Goal: Navigation & Orientation: Find specific page/section

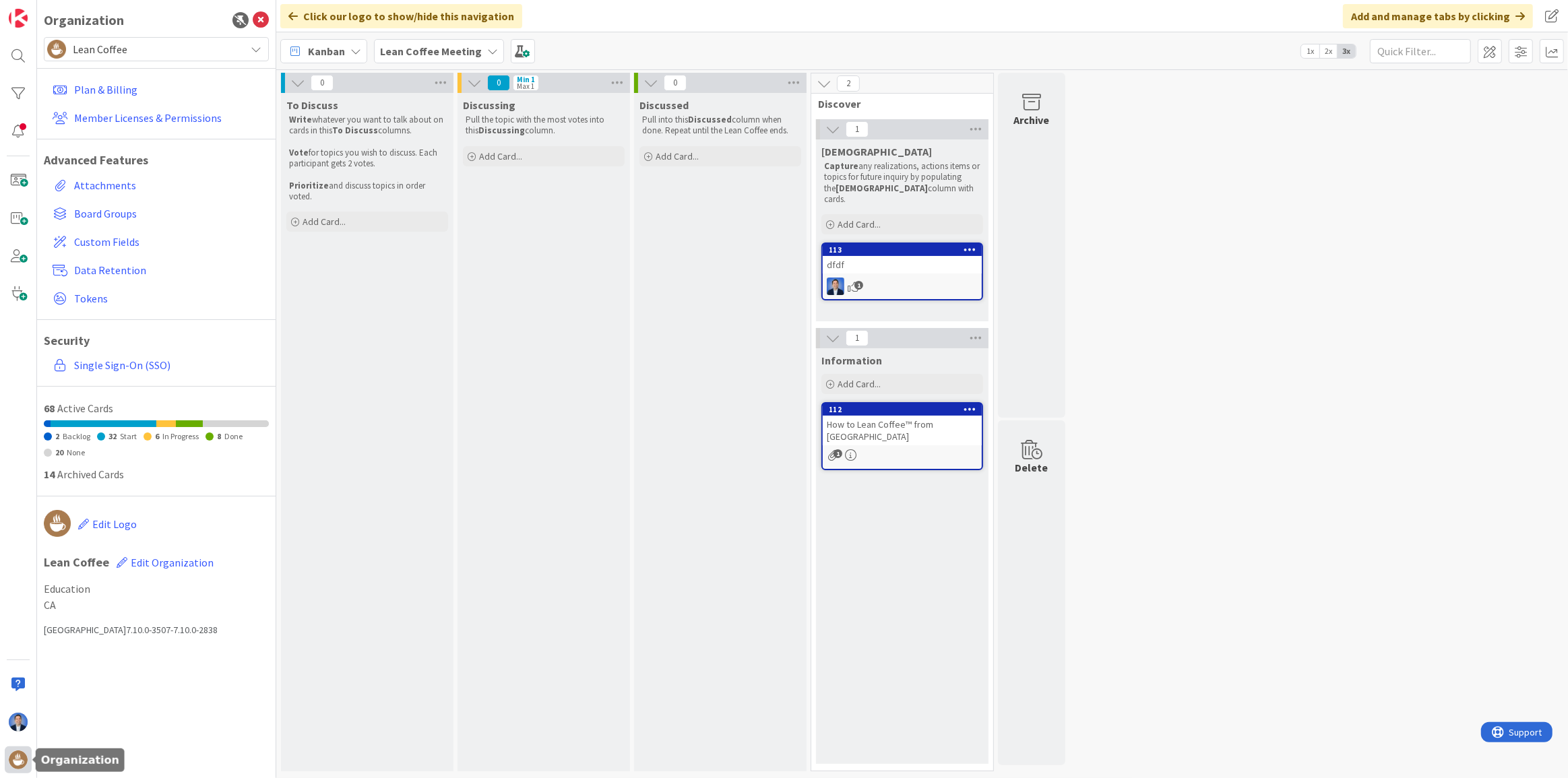
click at [21, 768] on img at bounding box center [18, 760] width 19 height 19
click at [156, 58] on span "Lean Coffee" at bounding box center [156, 49] width 166 height 19
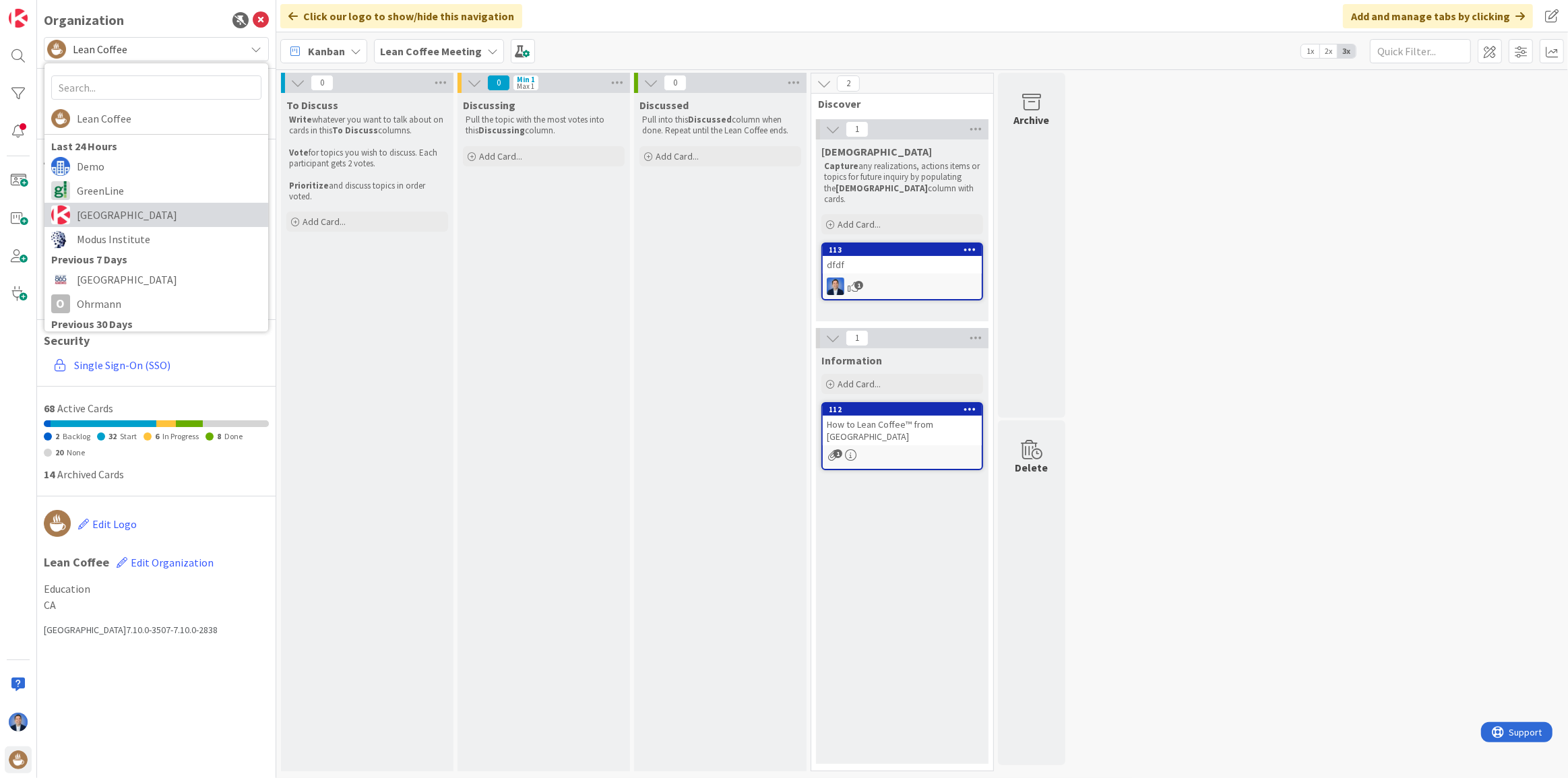
click at [148, 209] on span "[GEOGRAPHIC_DATA]" at bounding box center [169, 215] width 184 height 20
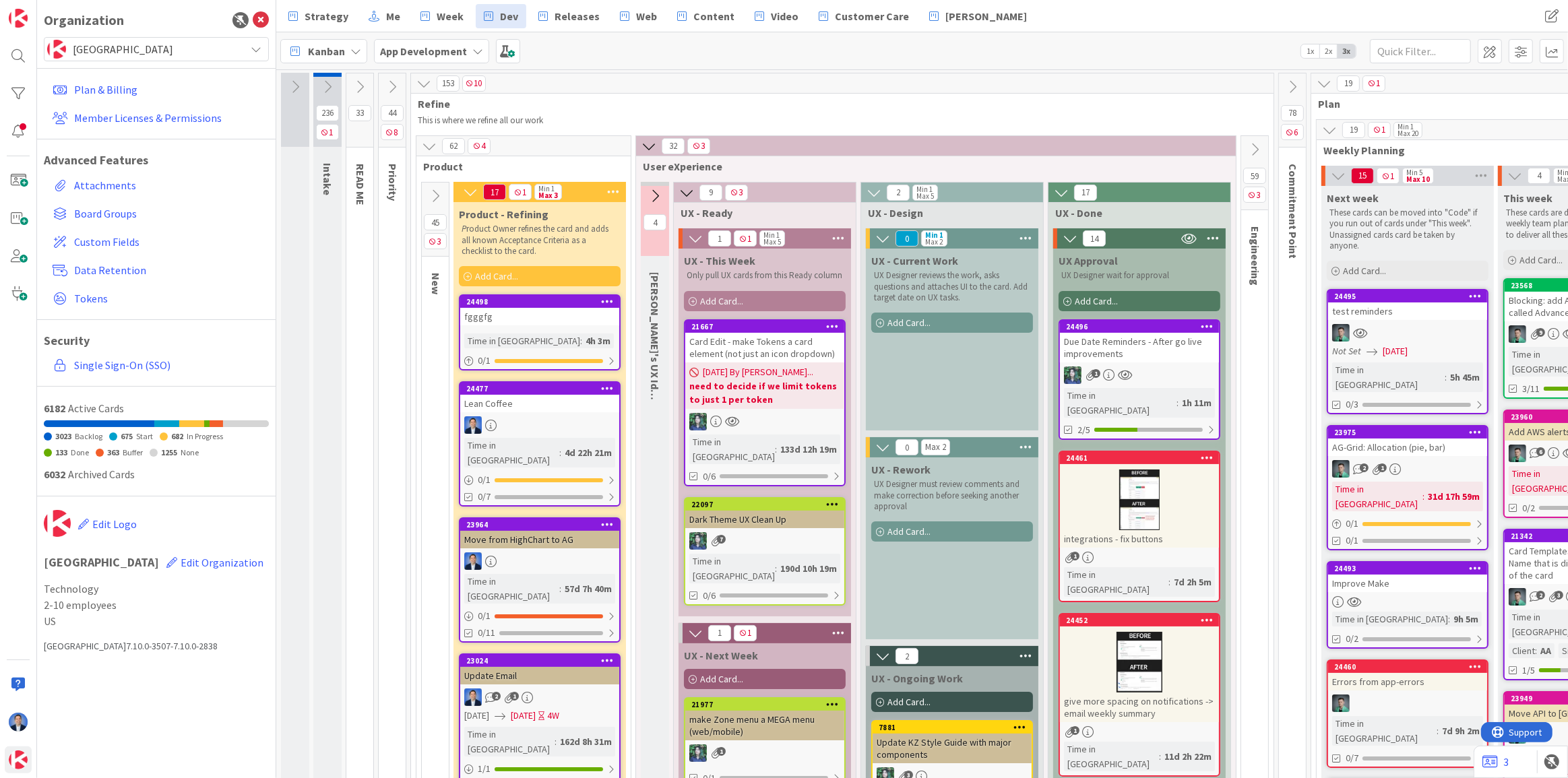
click at [123, 41] on span "[GEOGRAPHIC_DATA]" at bounding box center [156, 49] width 166 height 19
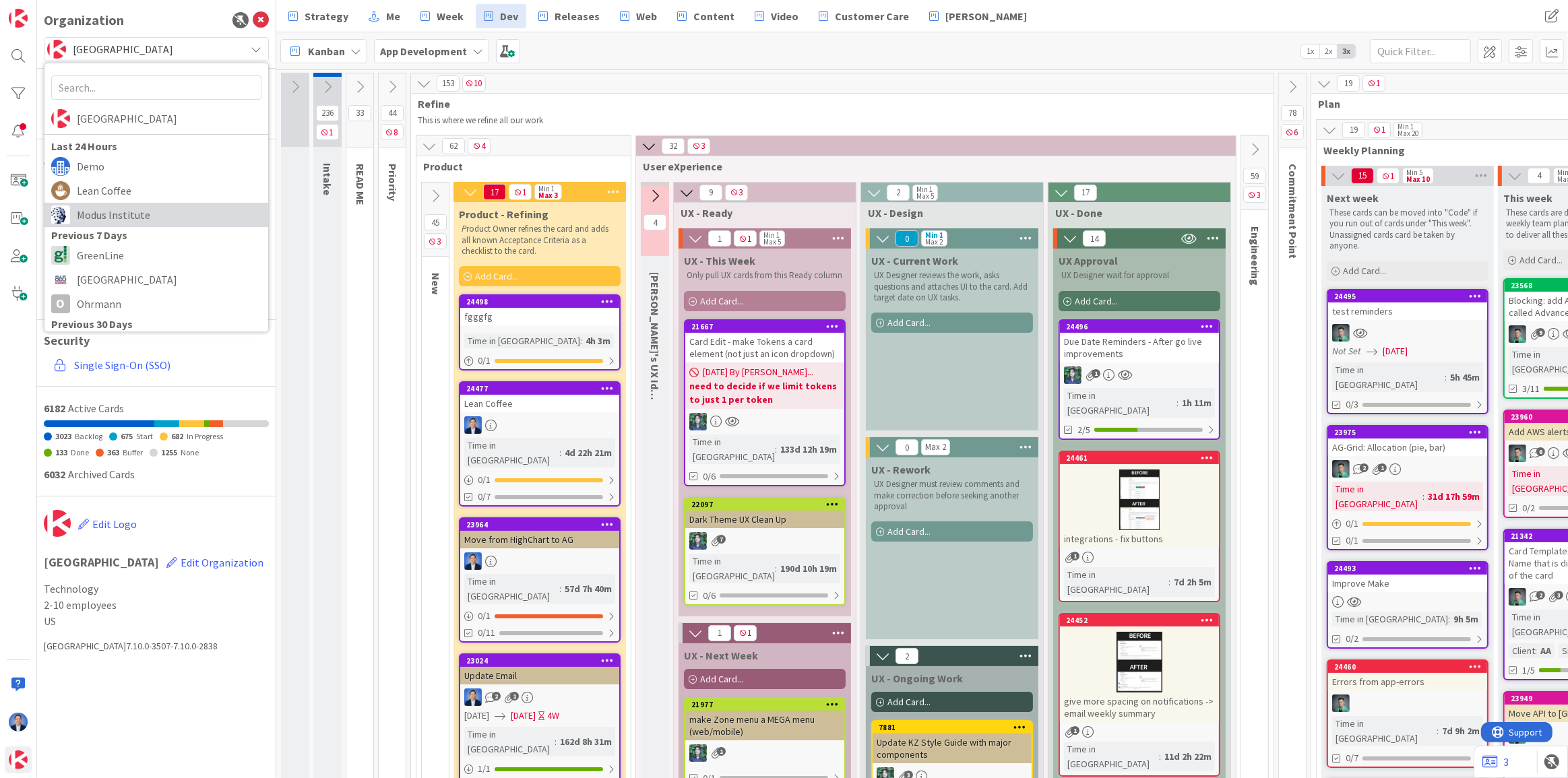
click at [130, 213] on span "Modus Institute" at bounding box center [169, 215] width 184 height 20
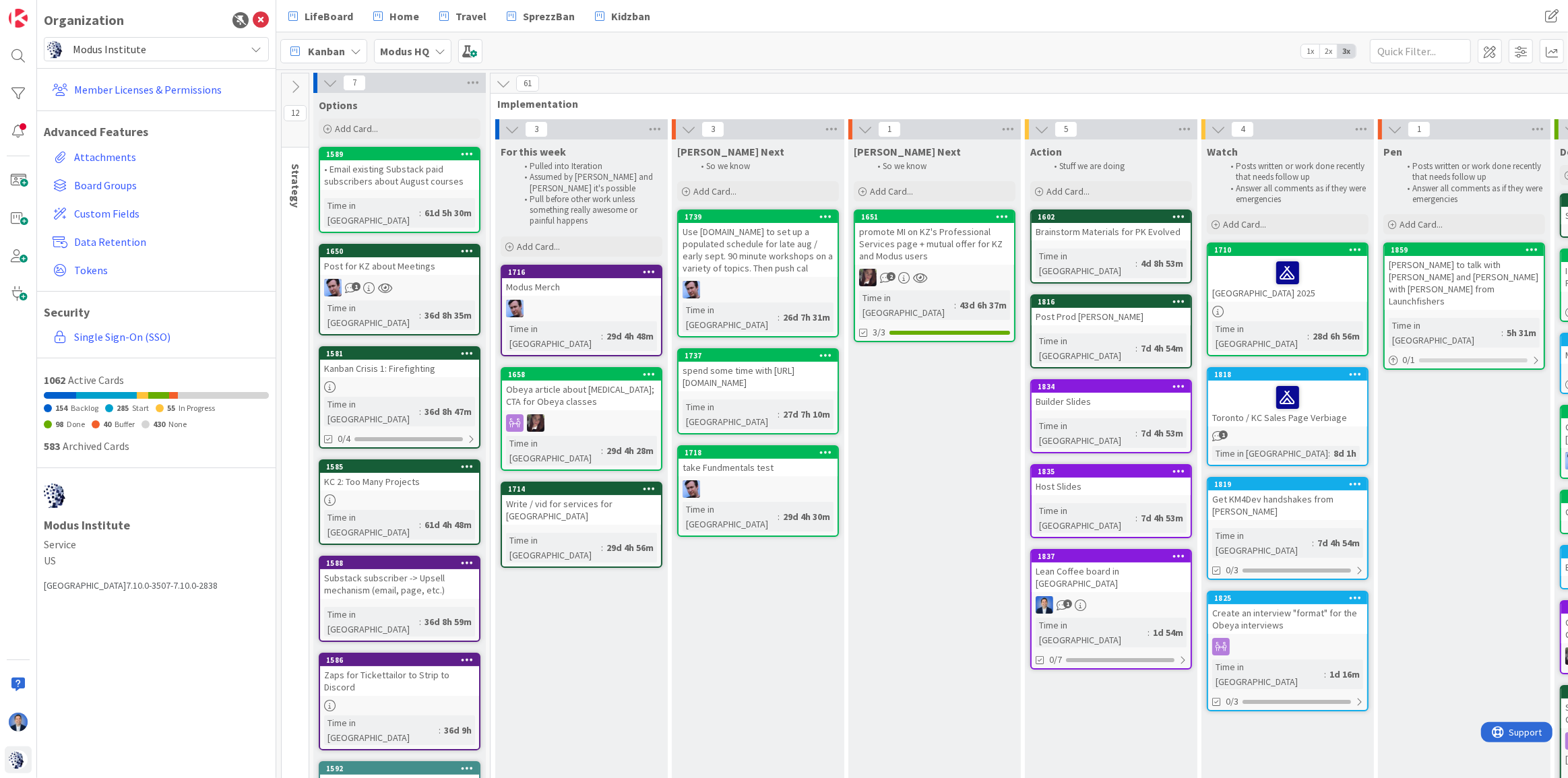
click at [856, 512] on div "[PERSON_NAME] Next So we know Add Card... 1651 promote MI on KZ's Professional …" at bounding box center [935, 563] width 173 height 847
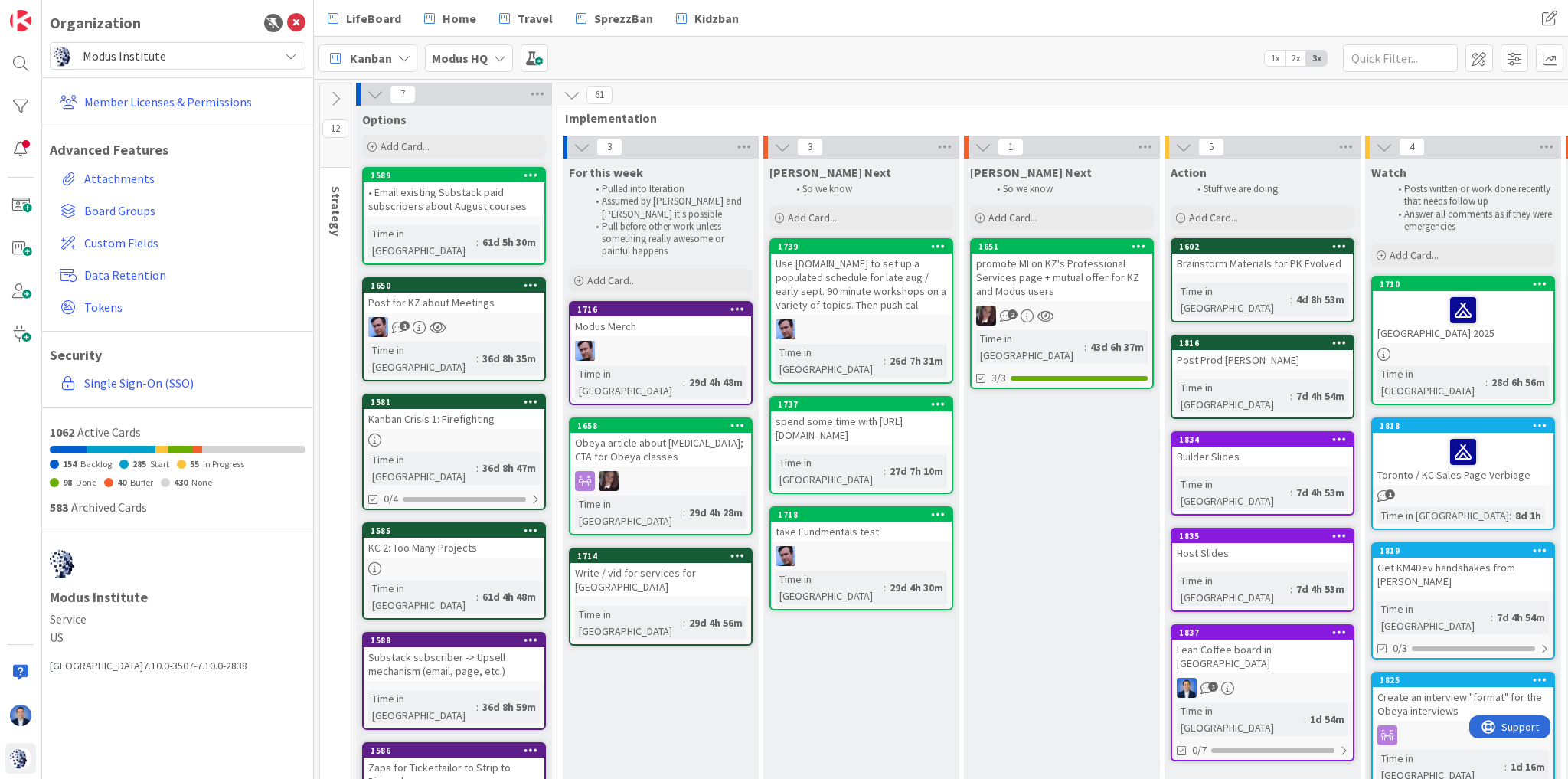
click at [770, 704] on div "[PERSON_NAME] Next So we know Add Card... 1739 Use [DOMAIN_NAME] to set up a po…" at bounding box center [862, 640] width 196 height 963
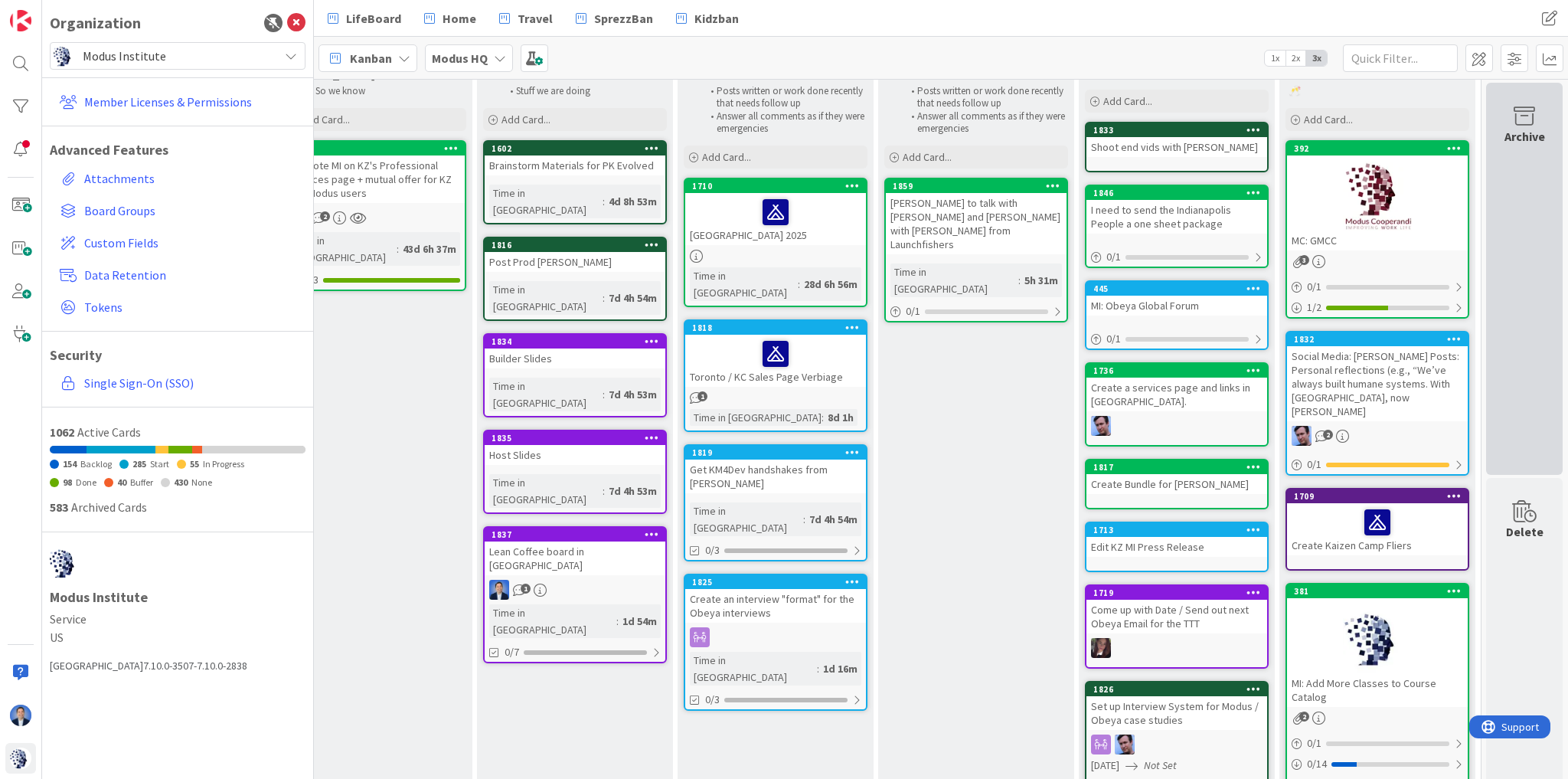
scroll to position [0, 696]
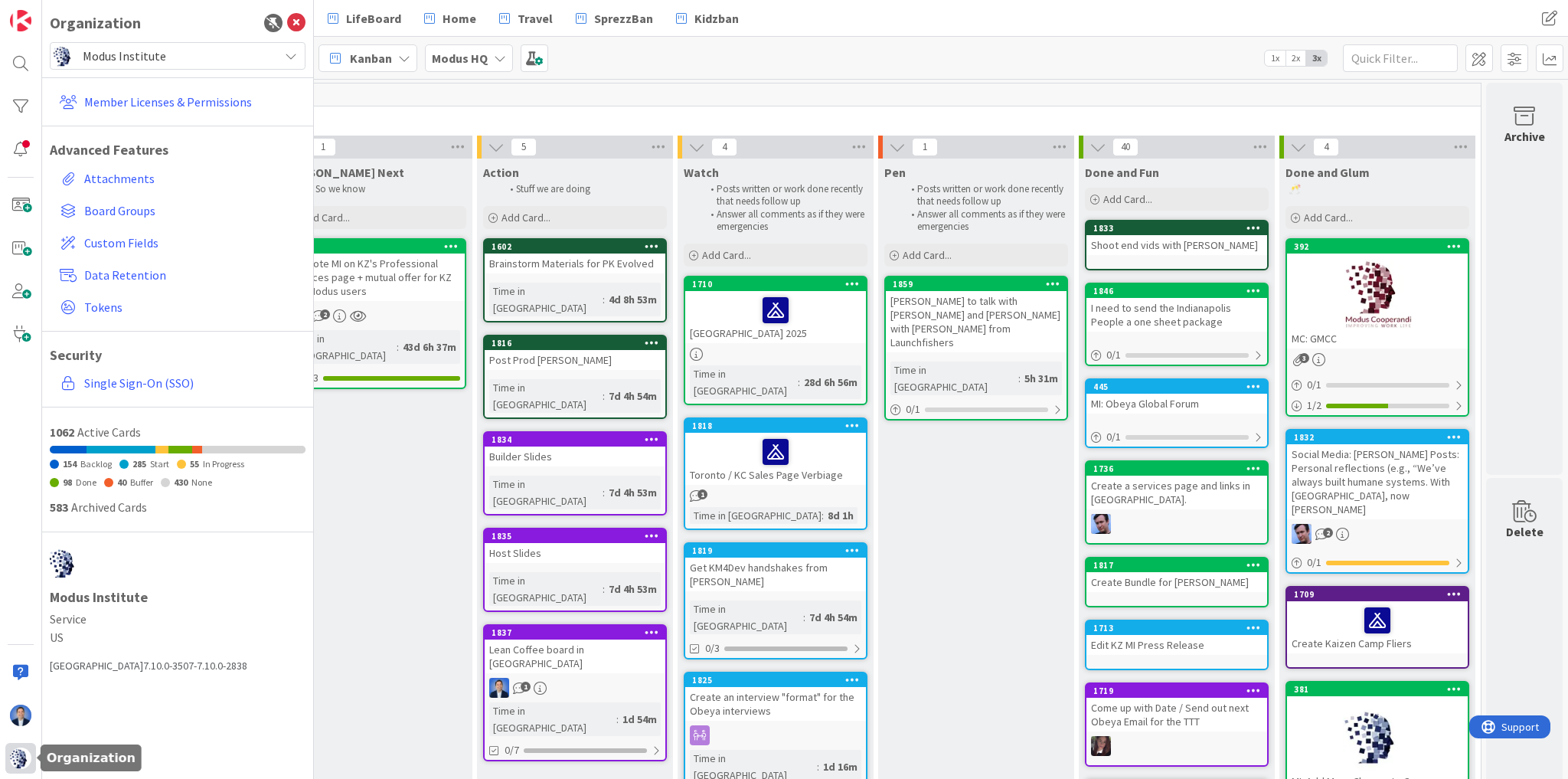
click at [13, 758] on img at bounding box center [21, 758] width 22 height 22
click at [181, 57] on span "Modus Institute" at bounding box center [177, 56] width 189 height 22
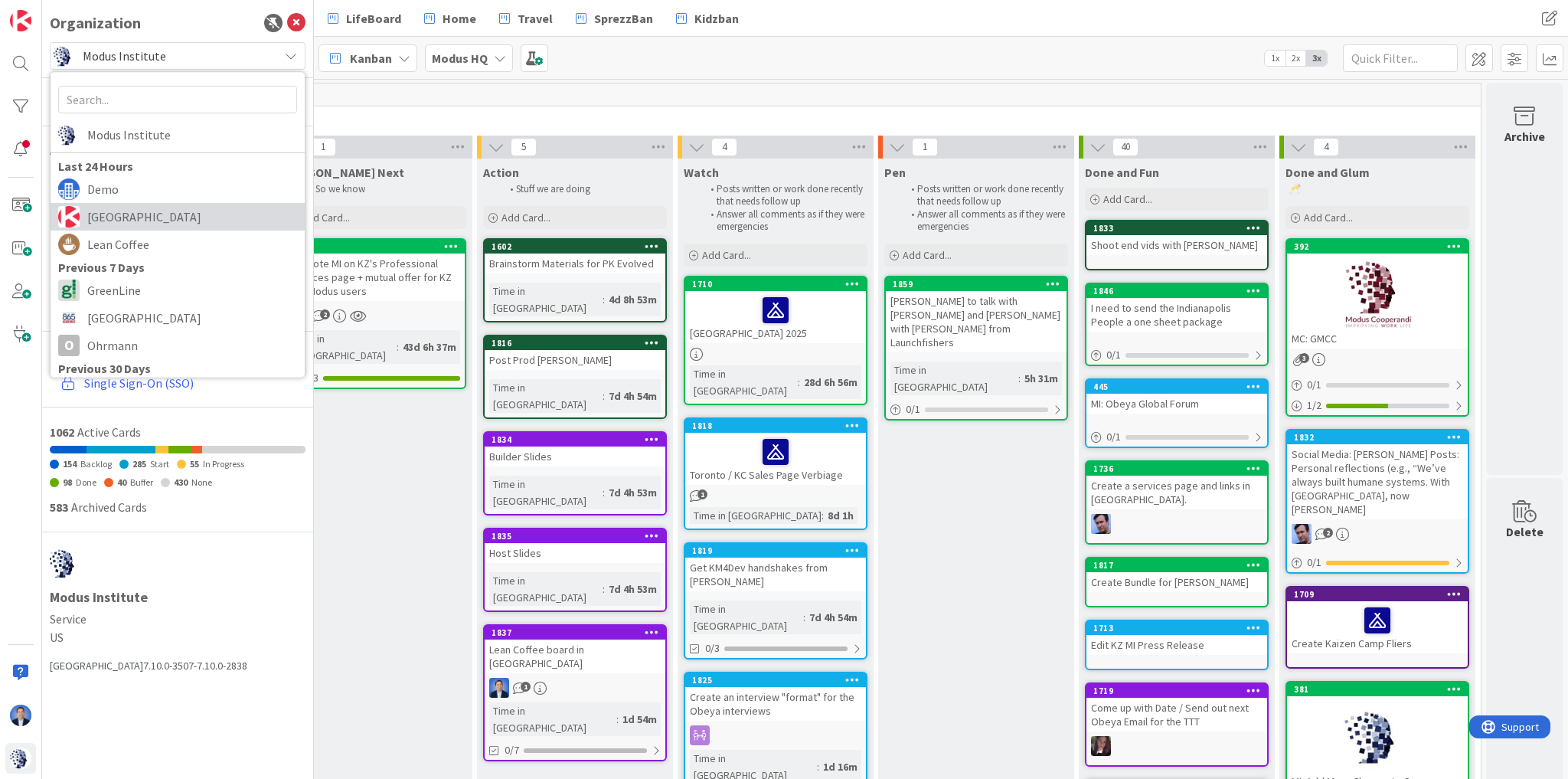
click at [148, 214] on span "[GEOGRAPHIC_DATA]" at bounding box center [192, 216] width 210 height 23
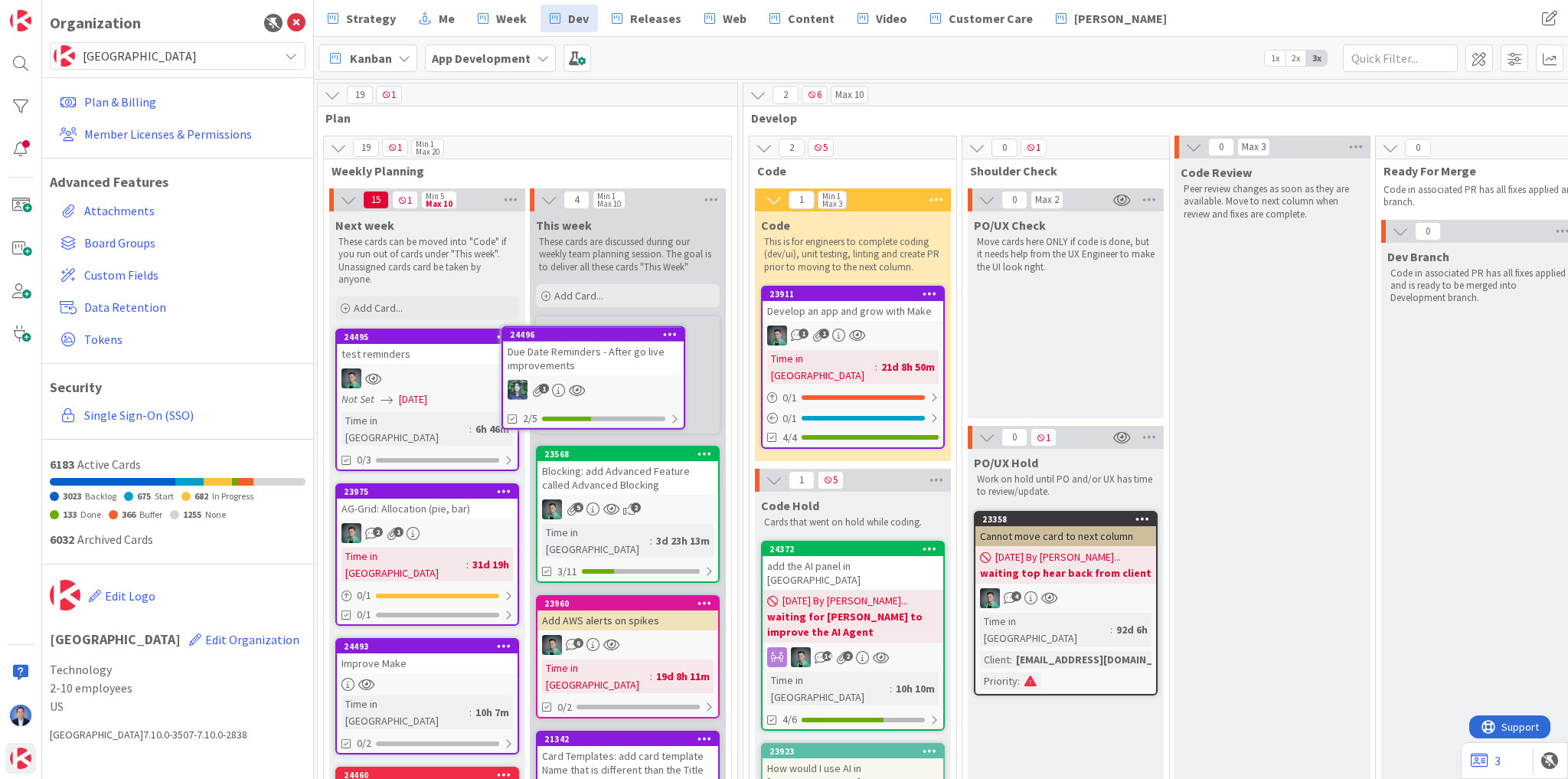
scroll to position [0, 1166]
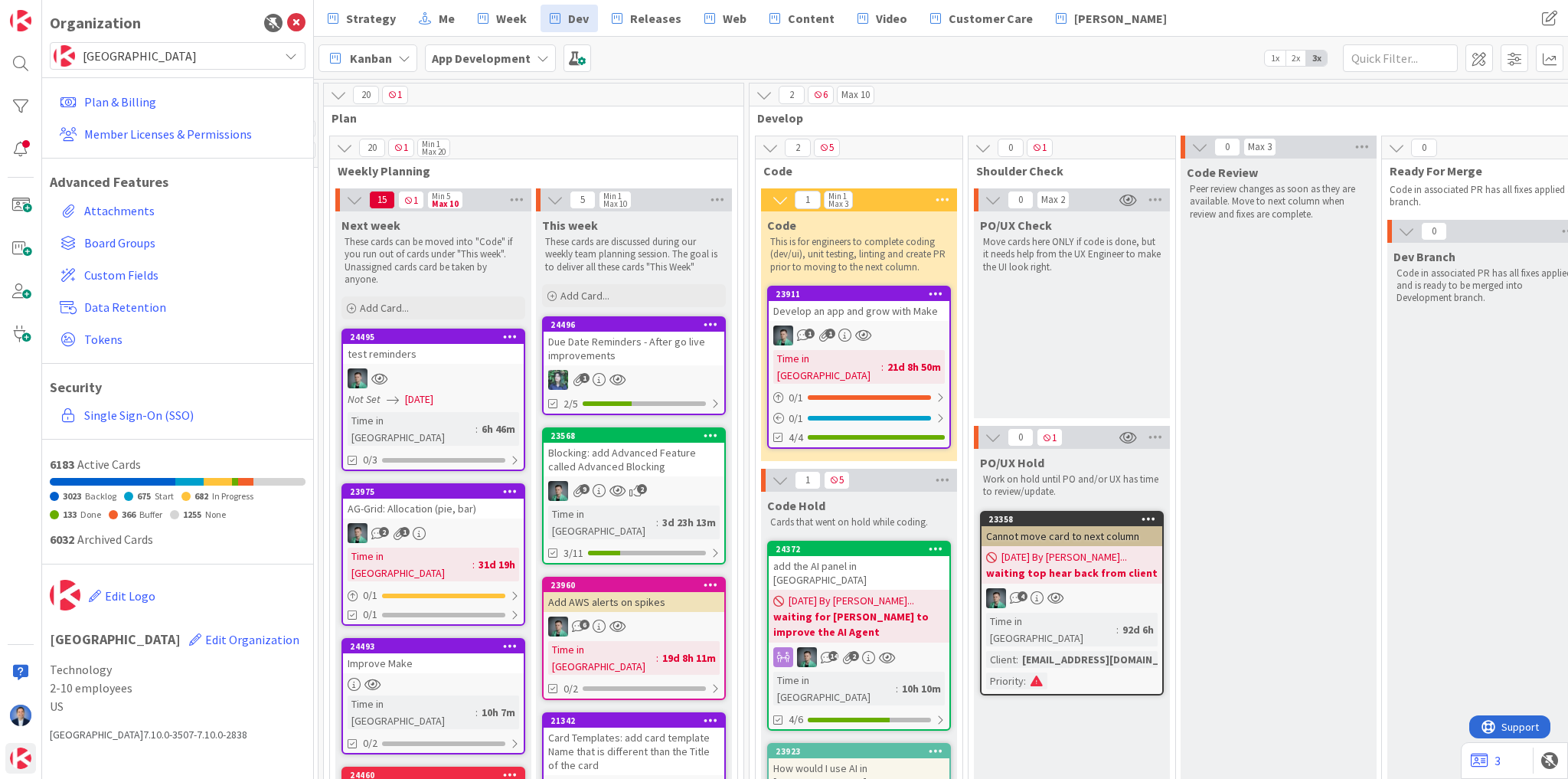
click at [669, 352] on div "Due Date Reminders - After go live improvements" at bounding box center [634, 348] width 181 height 34
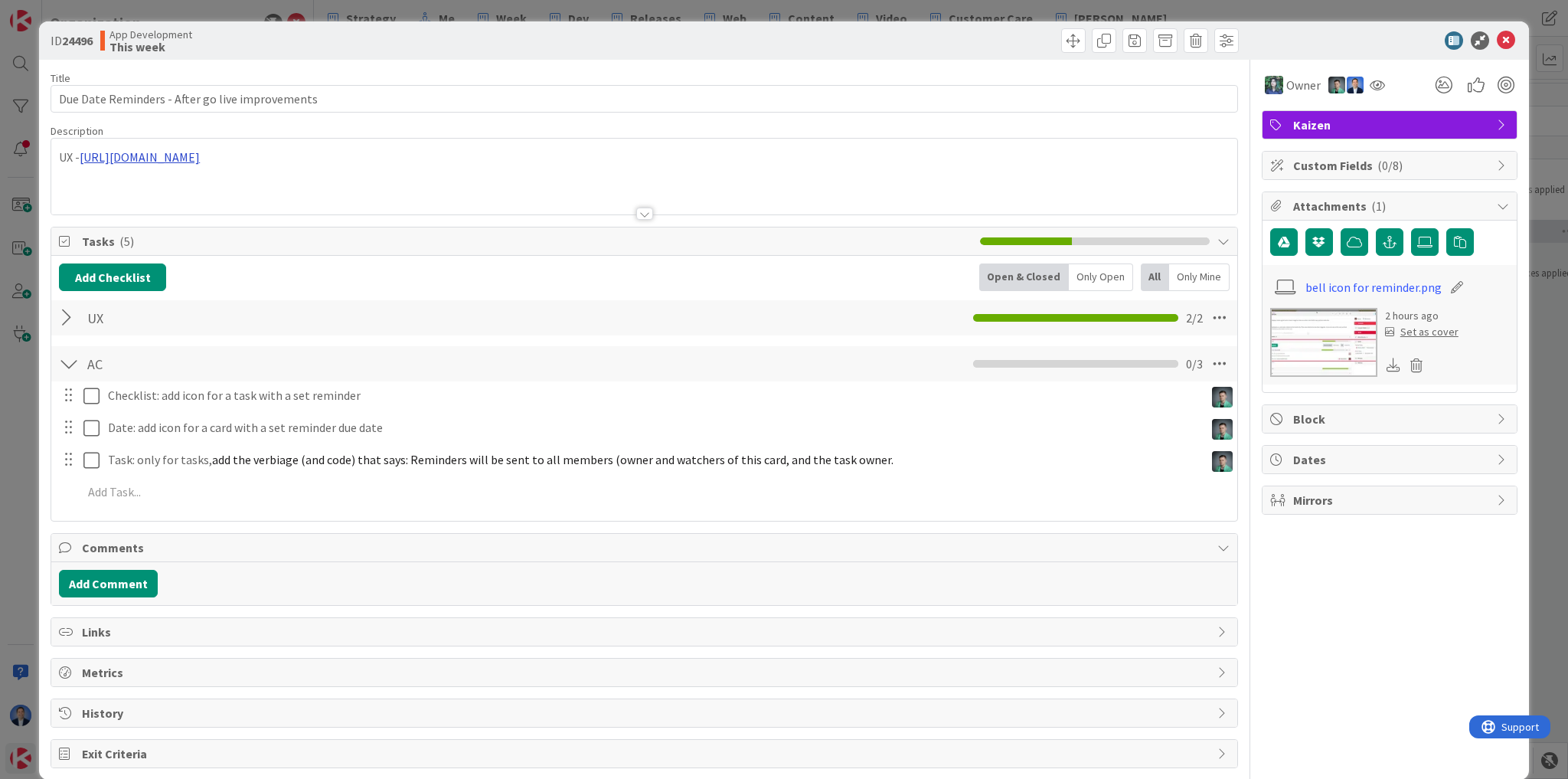
click at [376, 164] on div "UX - [URL][DOMAIN_NAME]" at bounding box center [644, 176] width 1186 height 75
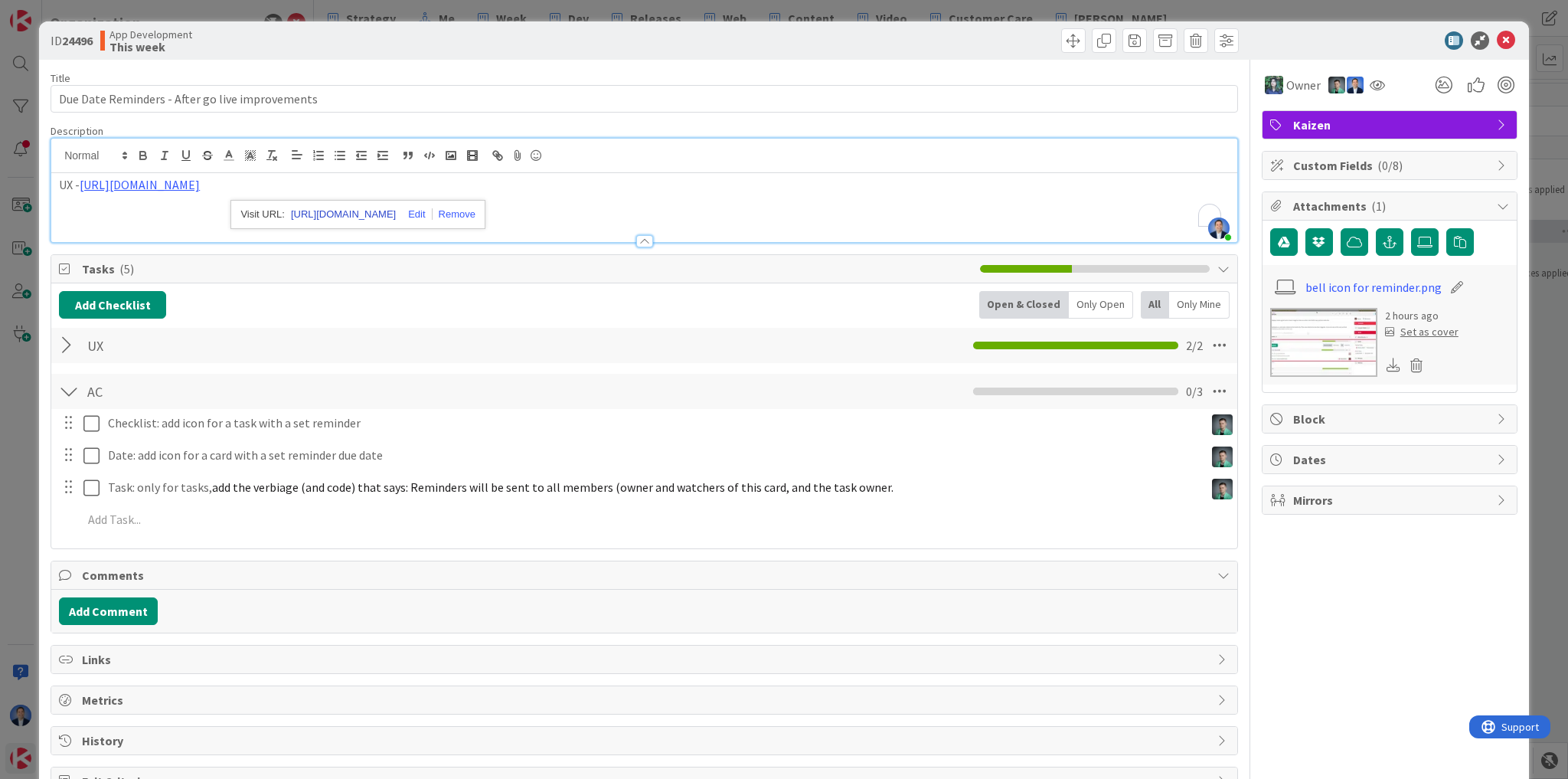
click at [382, 217] on link "[URL][DOMAIN_NAME]" at bounding box center [343, 215] width 105 height 20
click at [1503, 48] on icon at bounding box center [1506, 40] width 18 height 18
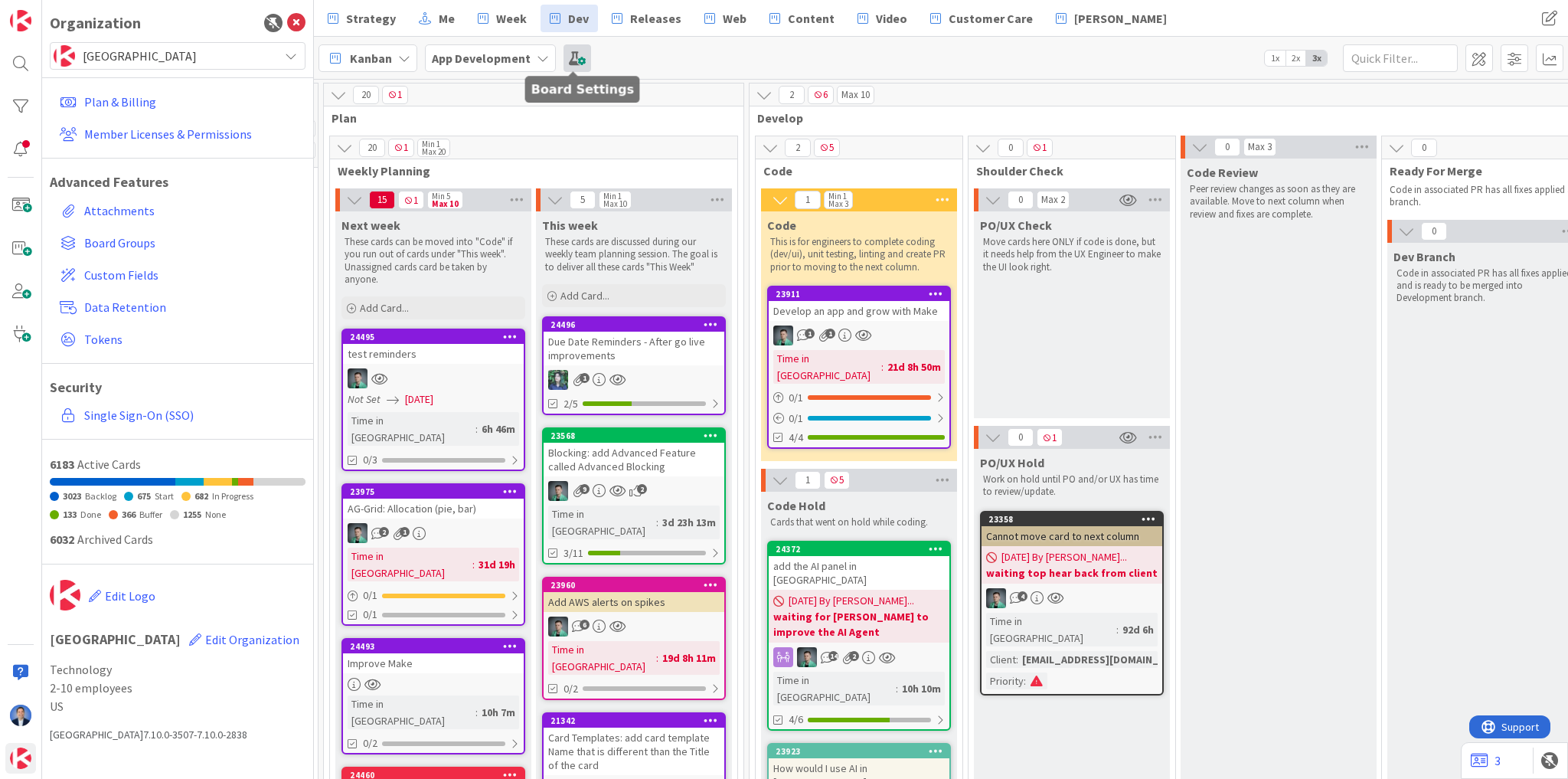
click at [563, 66] on span at bounding box center [577, 58] width 28 height 28
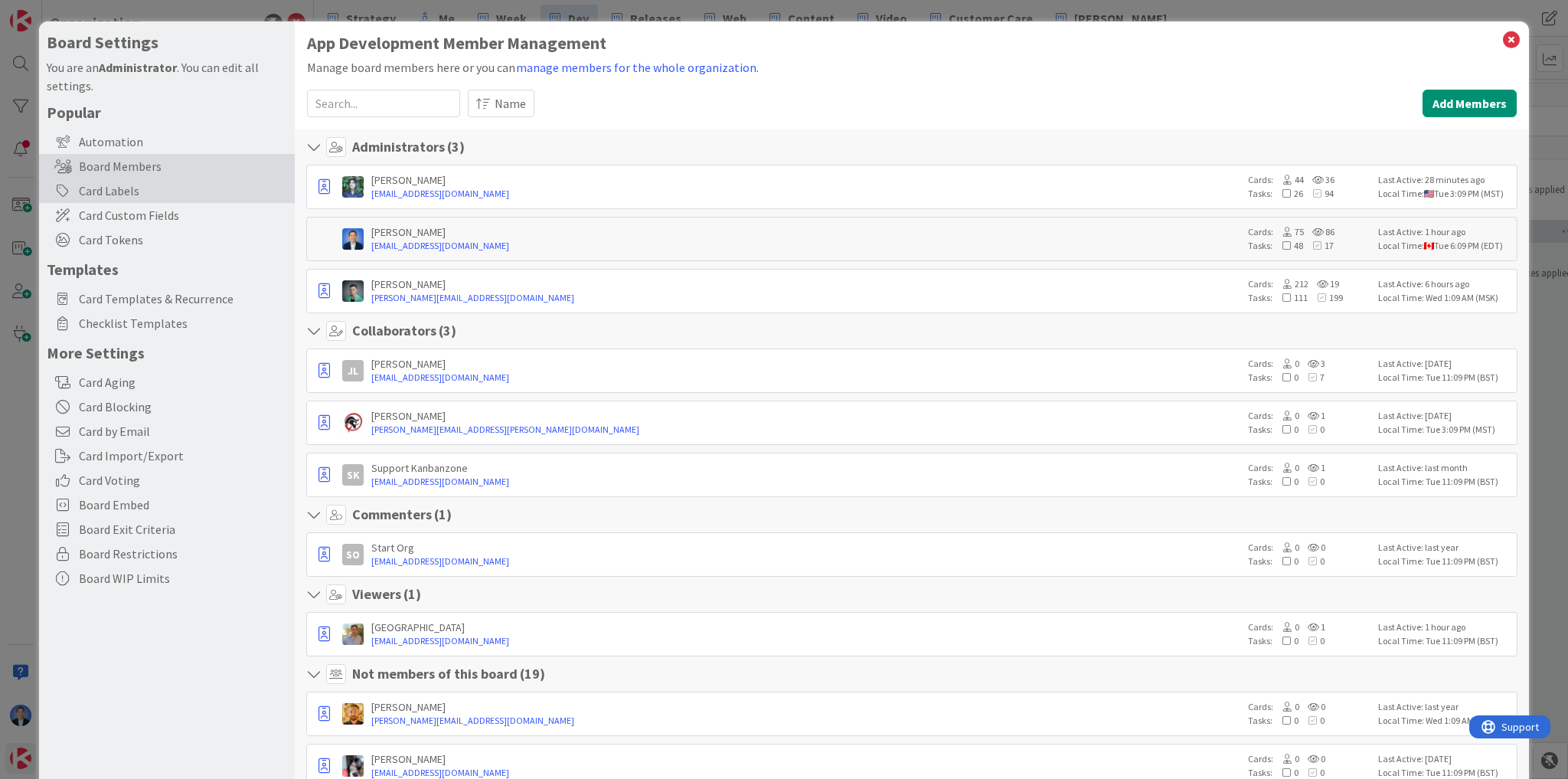
click at [112, 190] on div "Card Labels" at bounding box center [167, 190] width 256 height 24
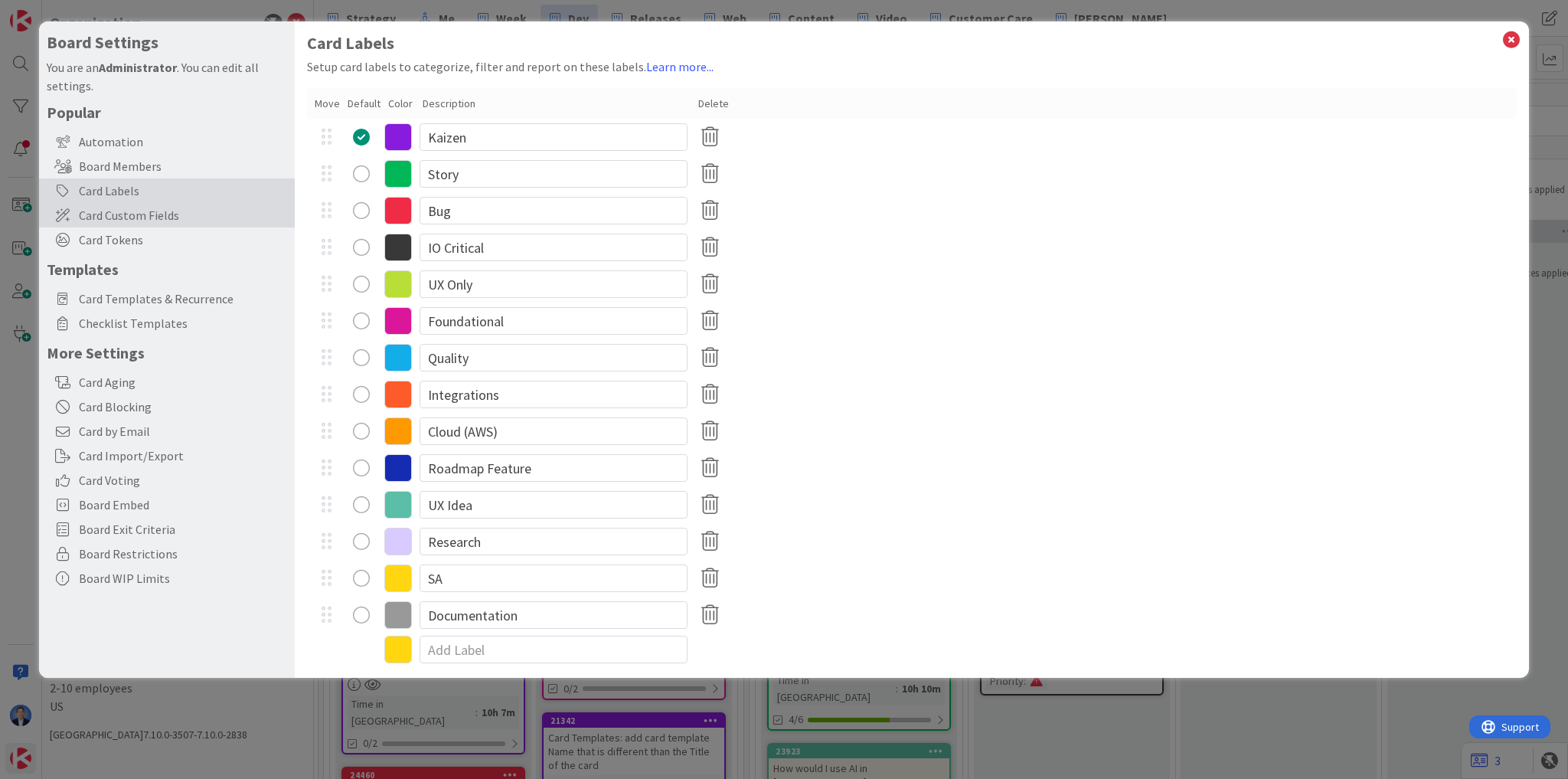
click at [127, 221] on span "Card Custom Fields" at bounding box center [183, 216] width 208 height 18
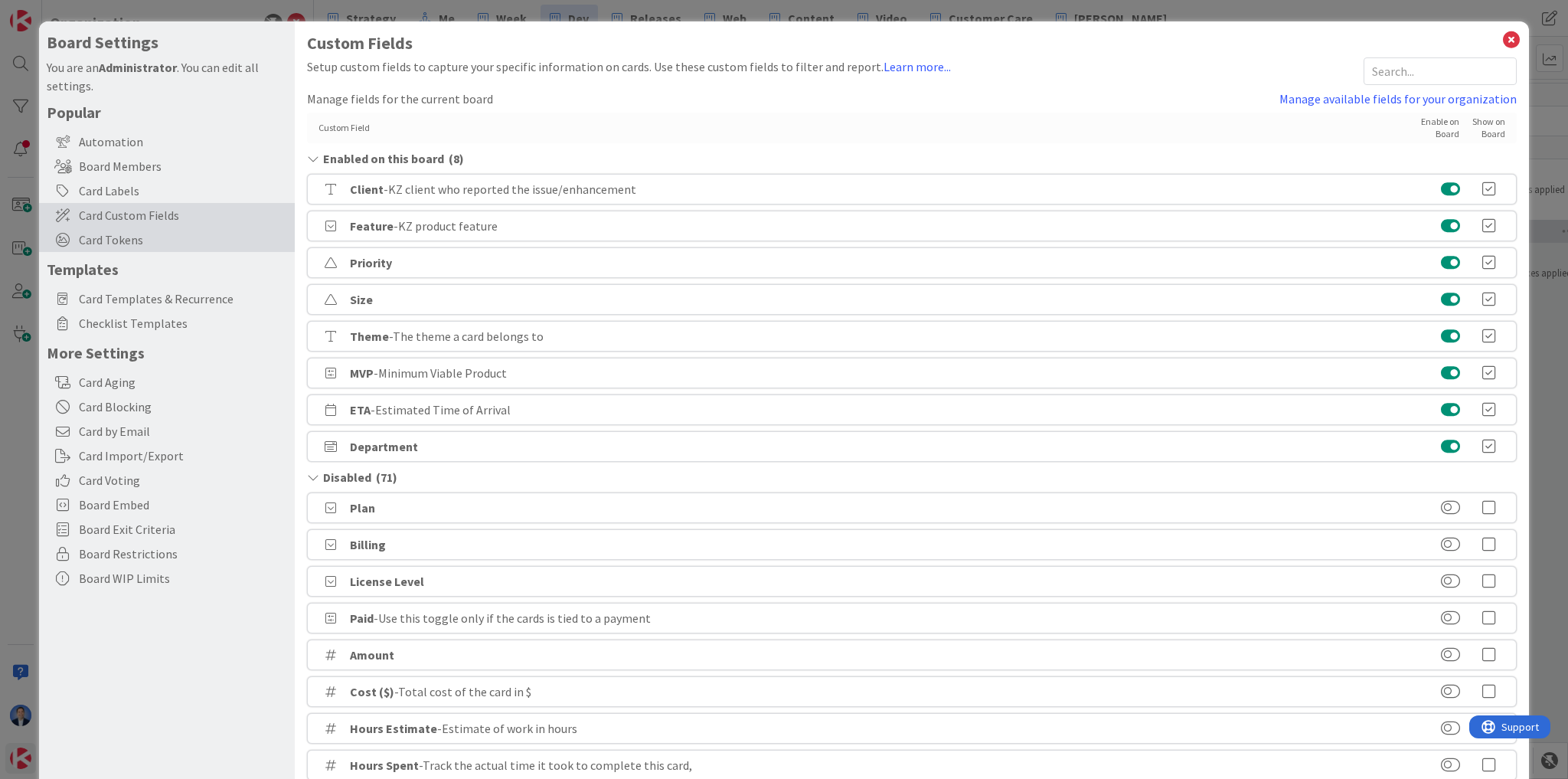
click at [127, 247] on span "Card Tokens" at bounding box center [183, 240] width 208 height 18
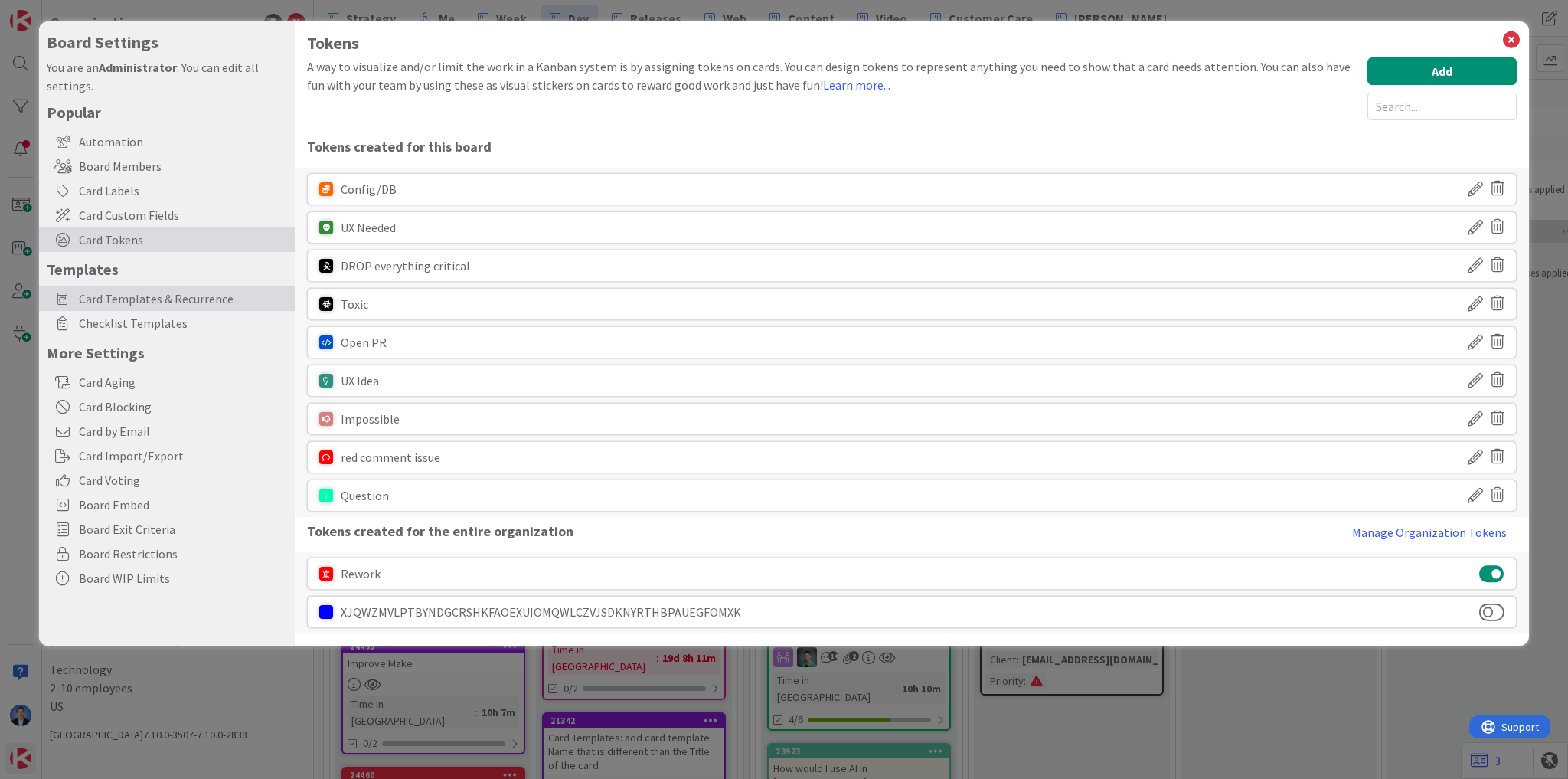
click at [138, 300] on span "Card Templates & Recurrence" at bounding box center [183, 299] width 208 height 18
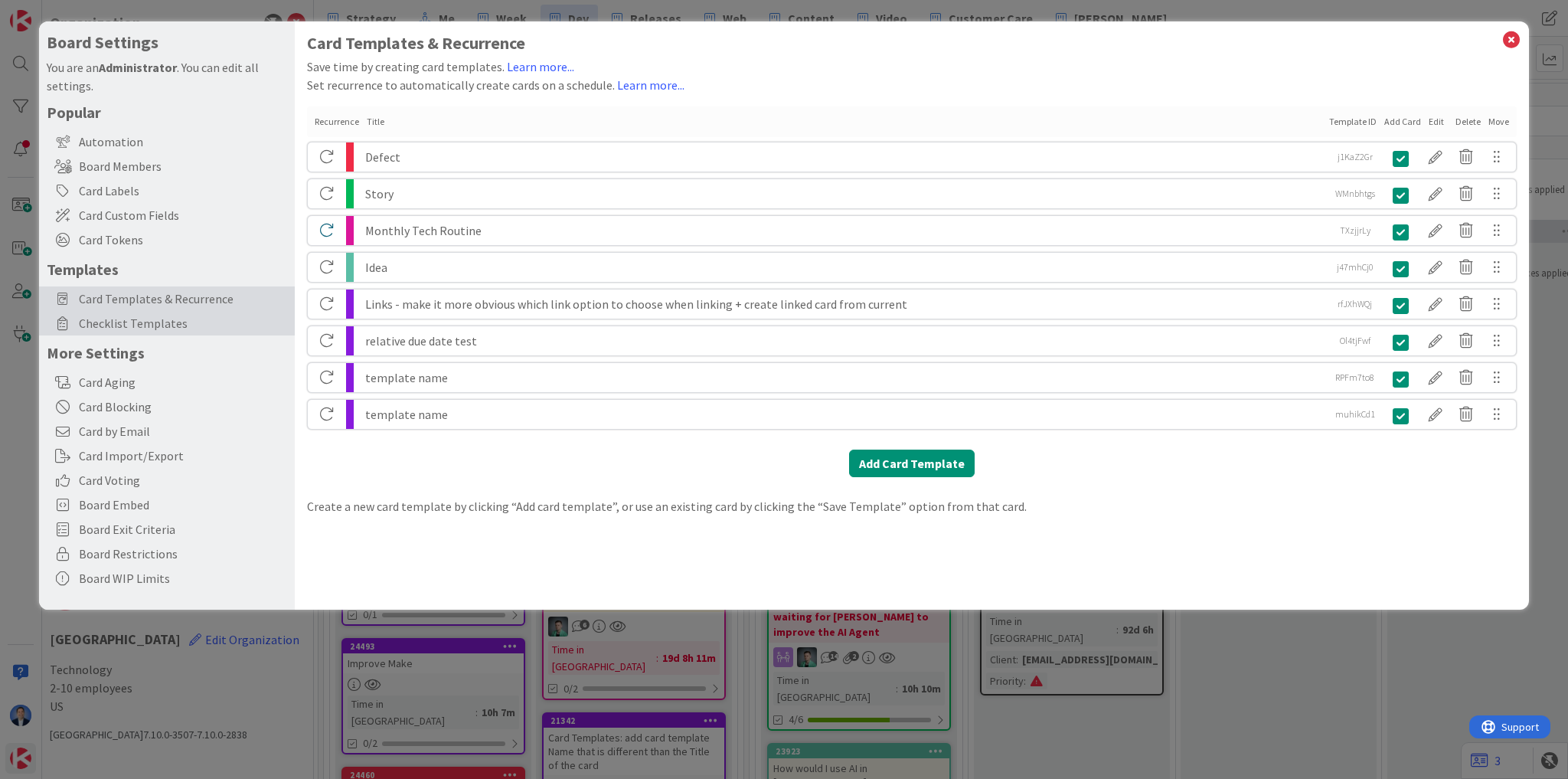
click at [122, 326] on span "Checklist Templates" at bounding box center [183, 323] width 208 height 18
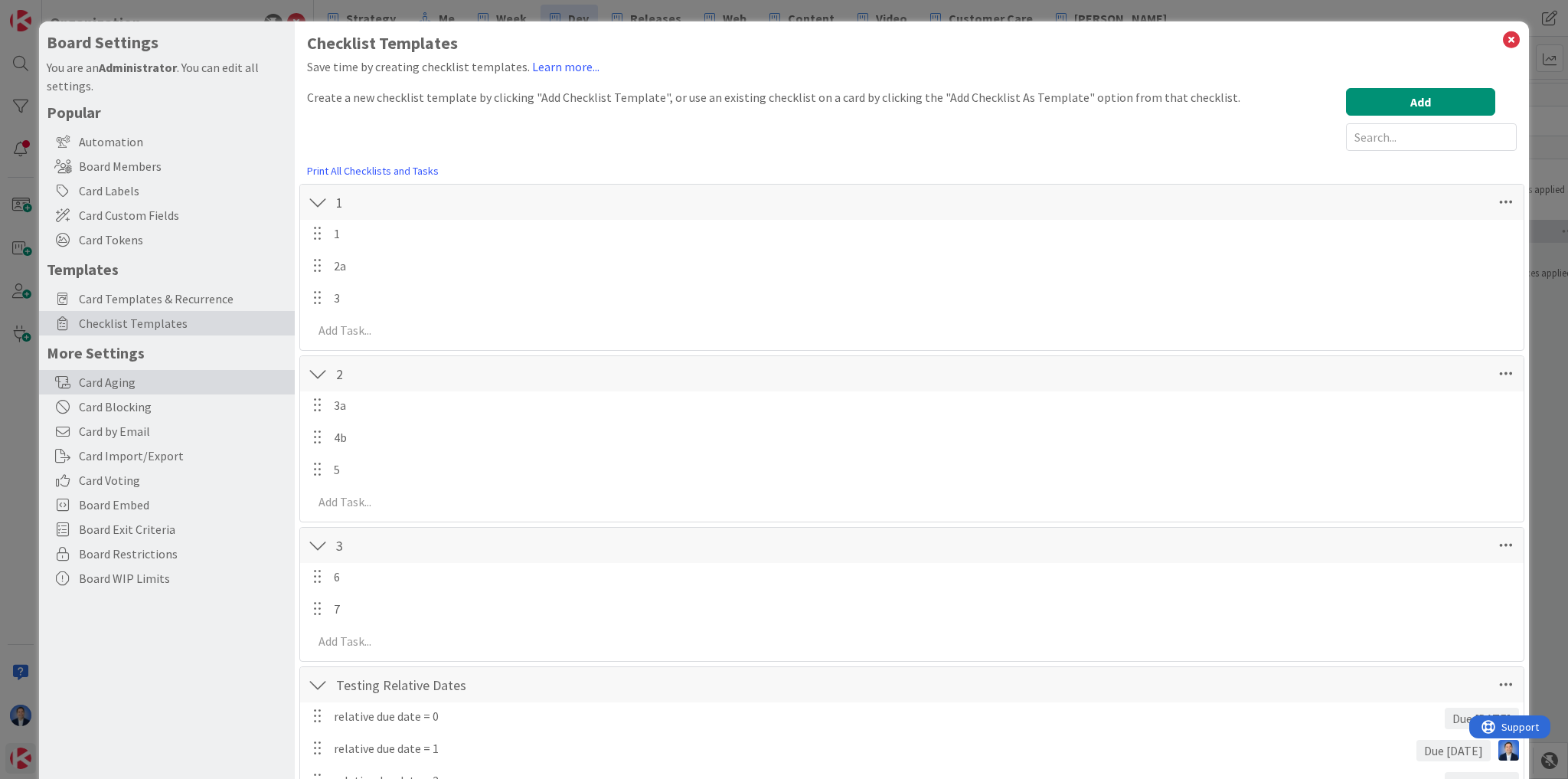
click at [123, 377] on div "Card Aging" at bounding box center [167, 382] width 256 height 24
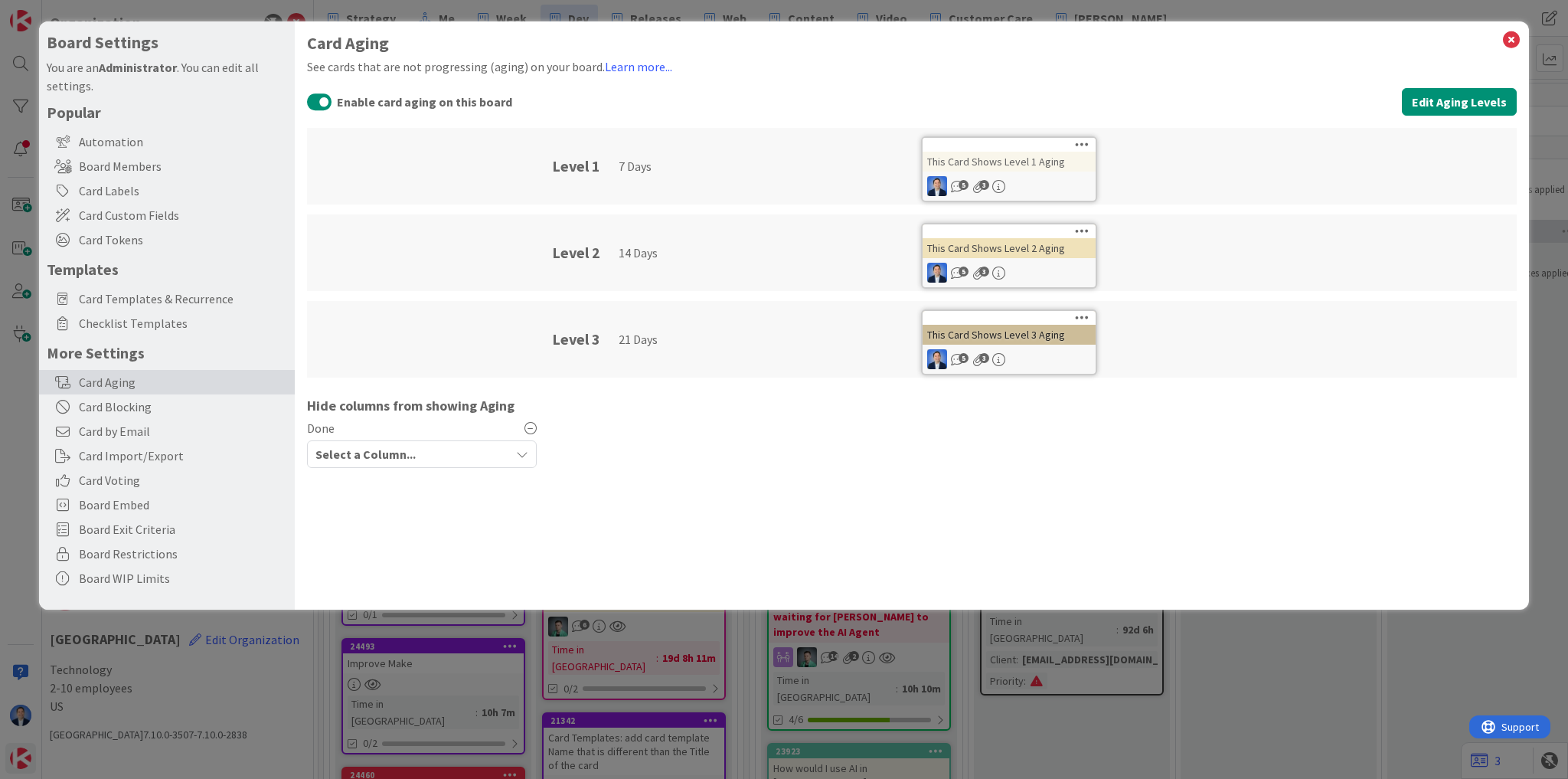
click at [112, 382] on div "Card Aging" at bounding box center [167, 382] width 256 height 24
click at [132, 411] on div "Card Blocking" at bounding box center [167, 406] width 256 height 24
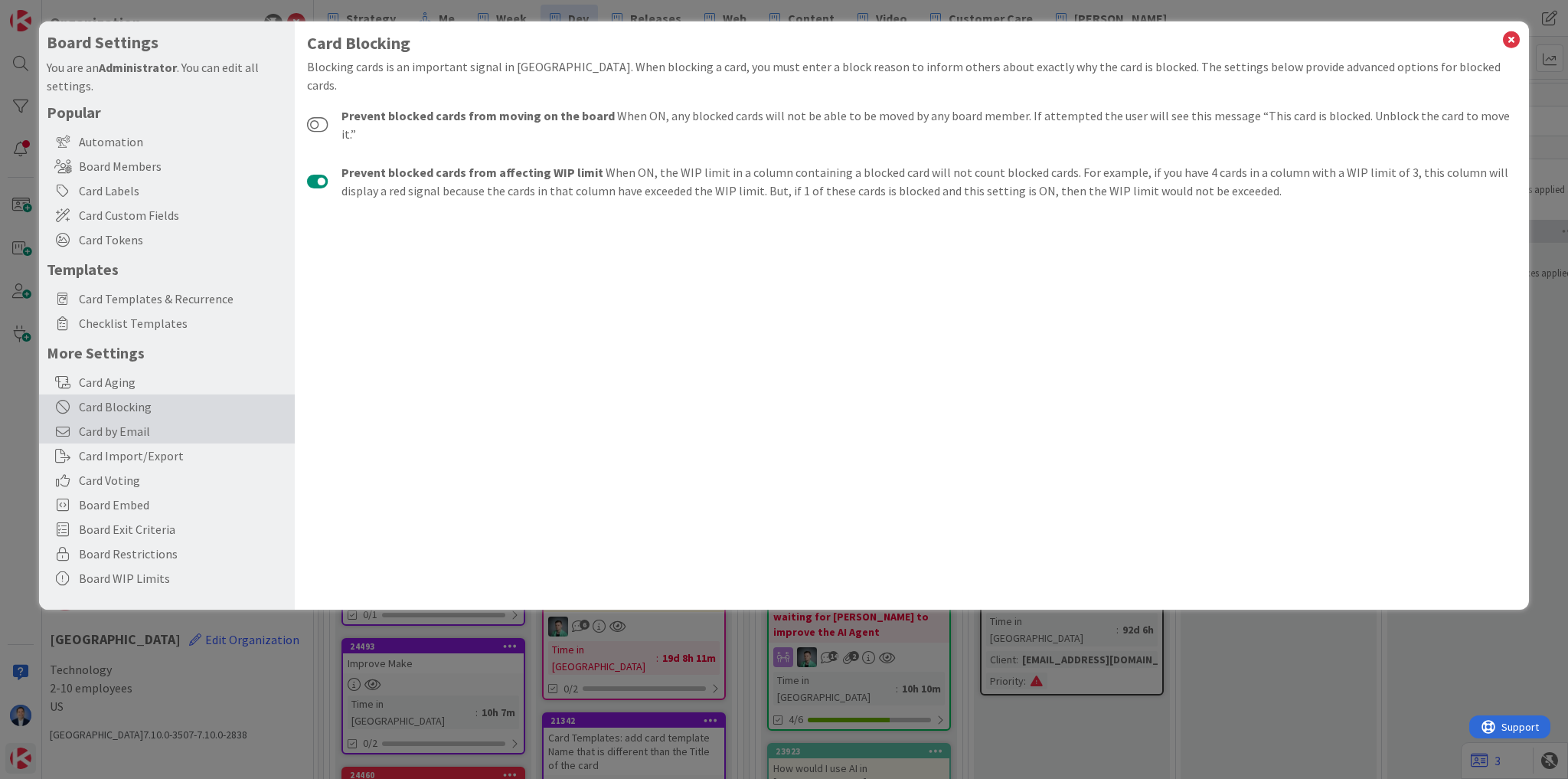
click at [132, 442] on div "Card by Email" at bounding box center [167, 431] width 256 height 24
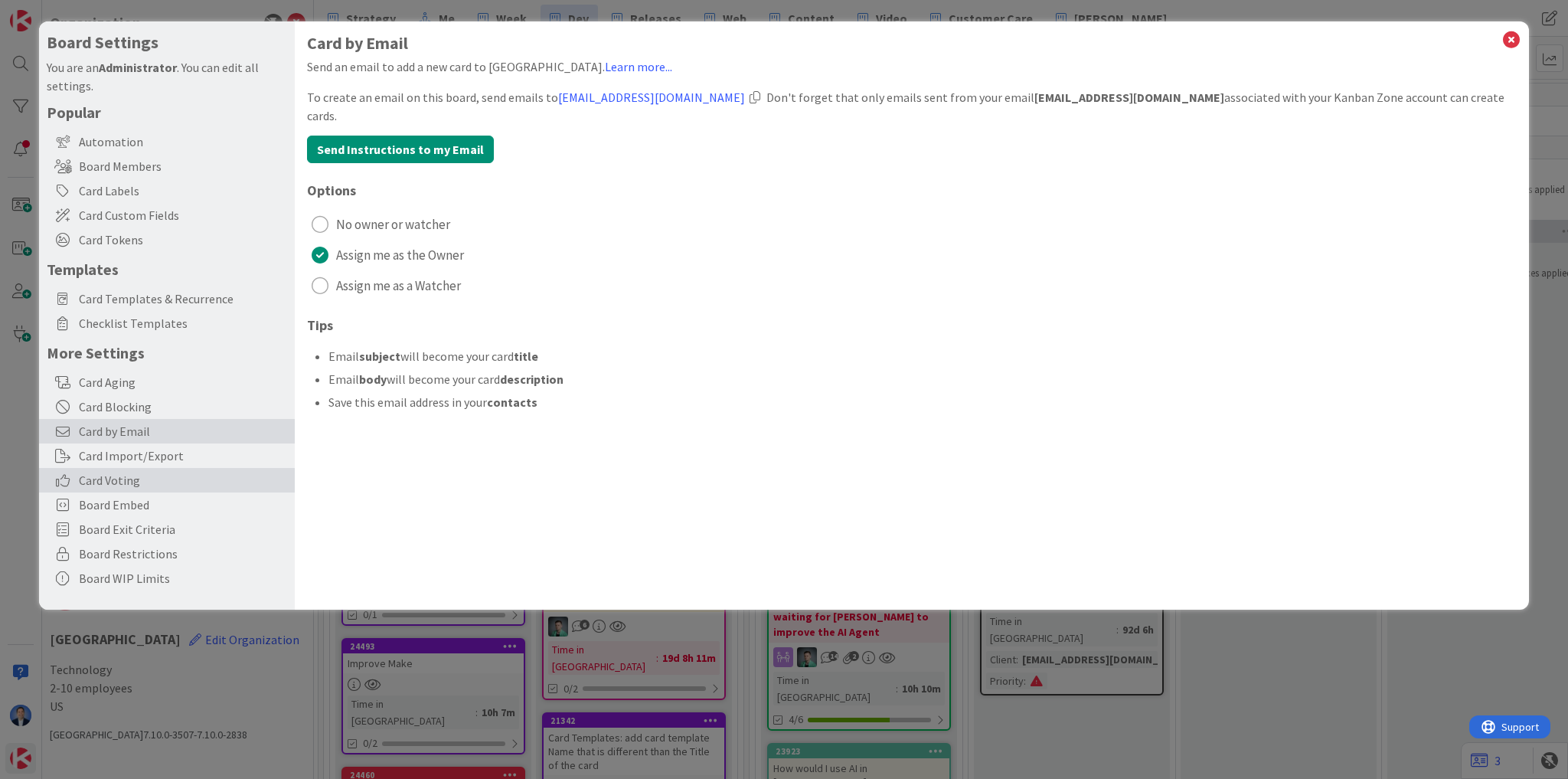
click at [130, 476] on span "Card Voting" at bounding box center [183, 480] width 208 height 18
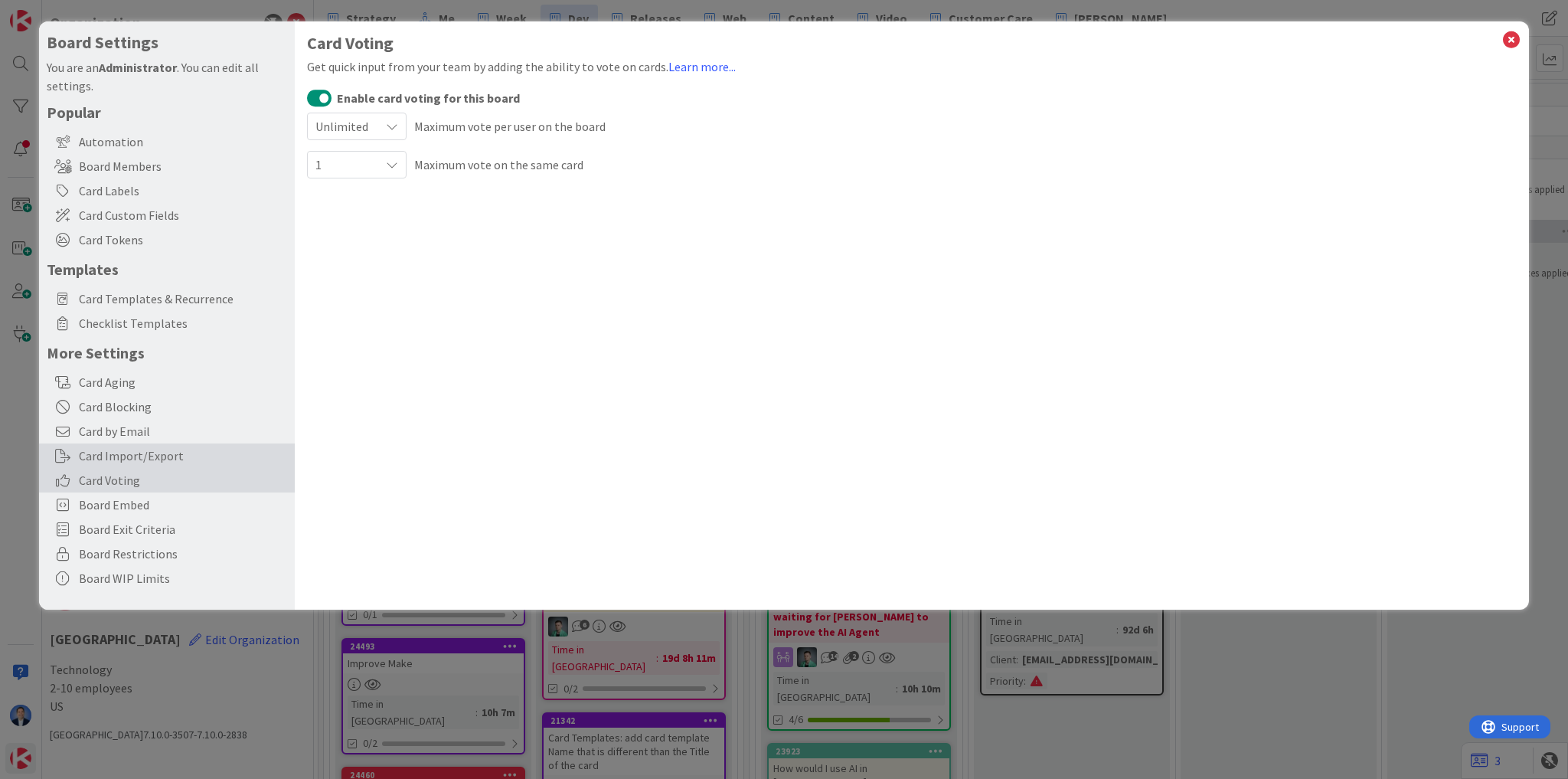
click at [128, 465] on div "Card Import/Export" at bounding box center [167, 455] width 256 height 24
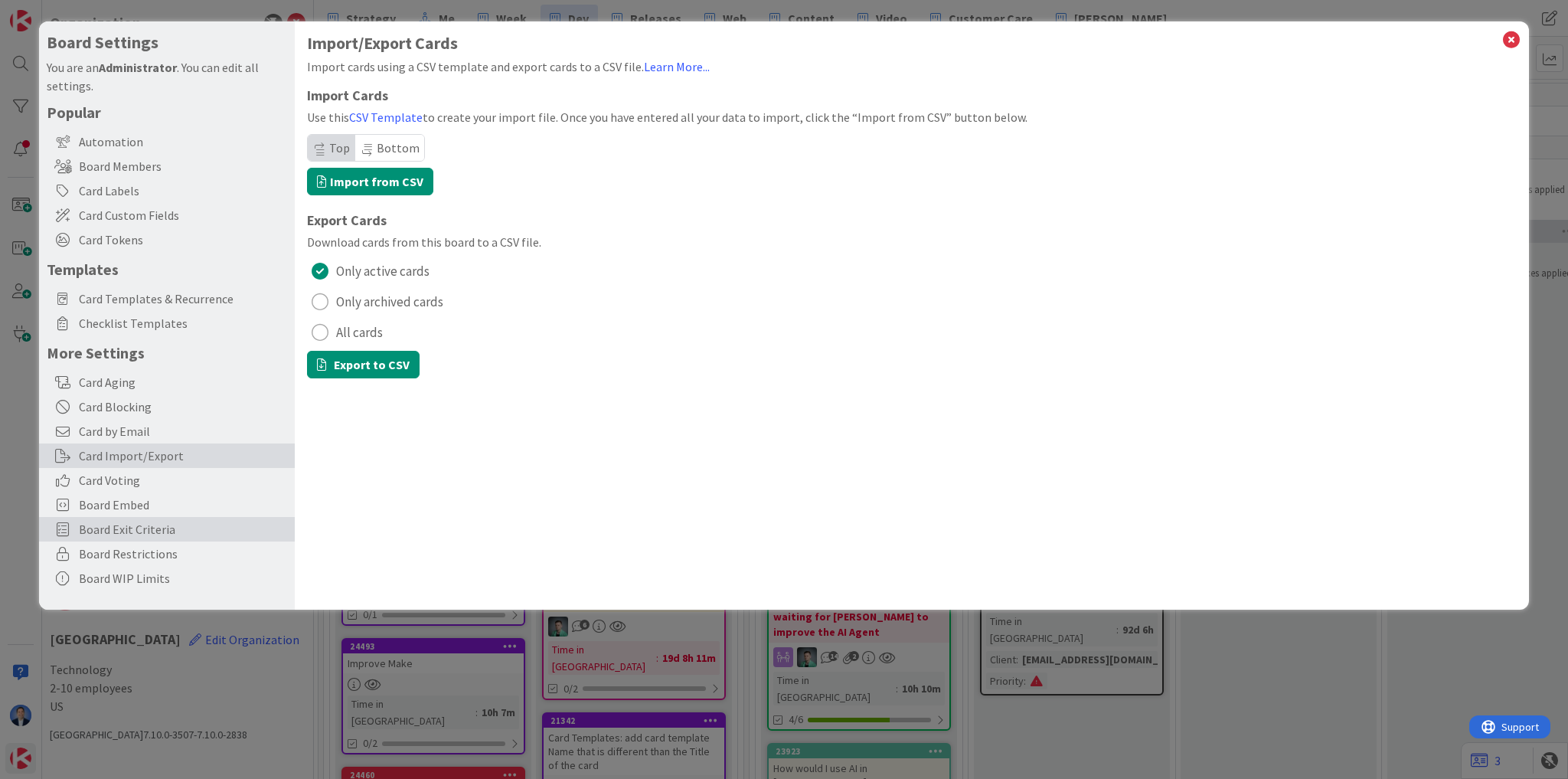
click at [134, 521] on span "Board Exit Criteria" at bounding box center [183, 529] width 208 height 18
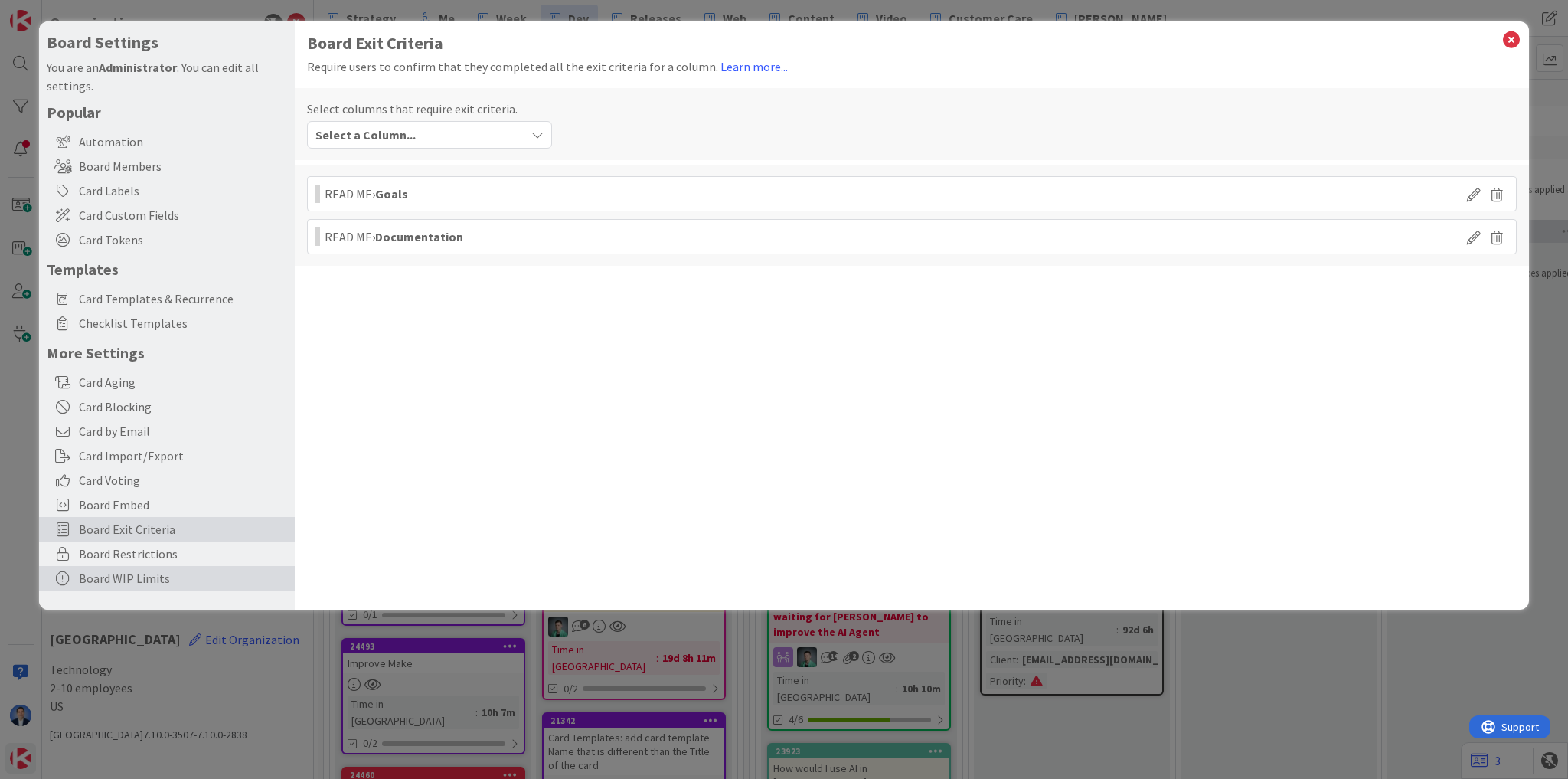
click at [131, 568] on div "Board WIP Limits" at bounding box center [167, 578] width 256 height 24
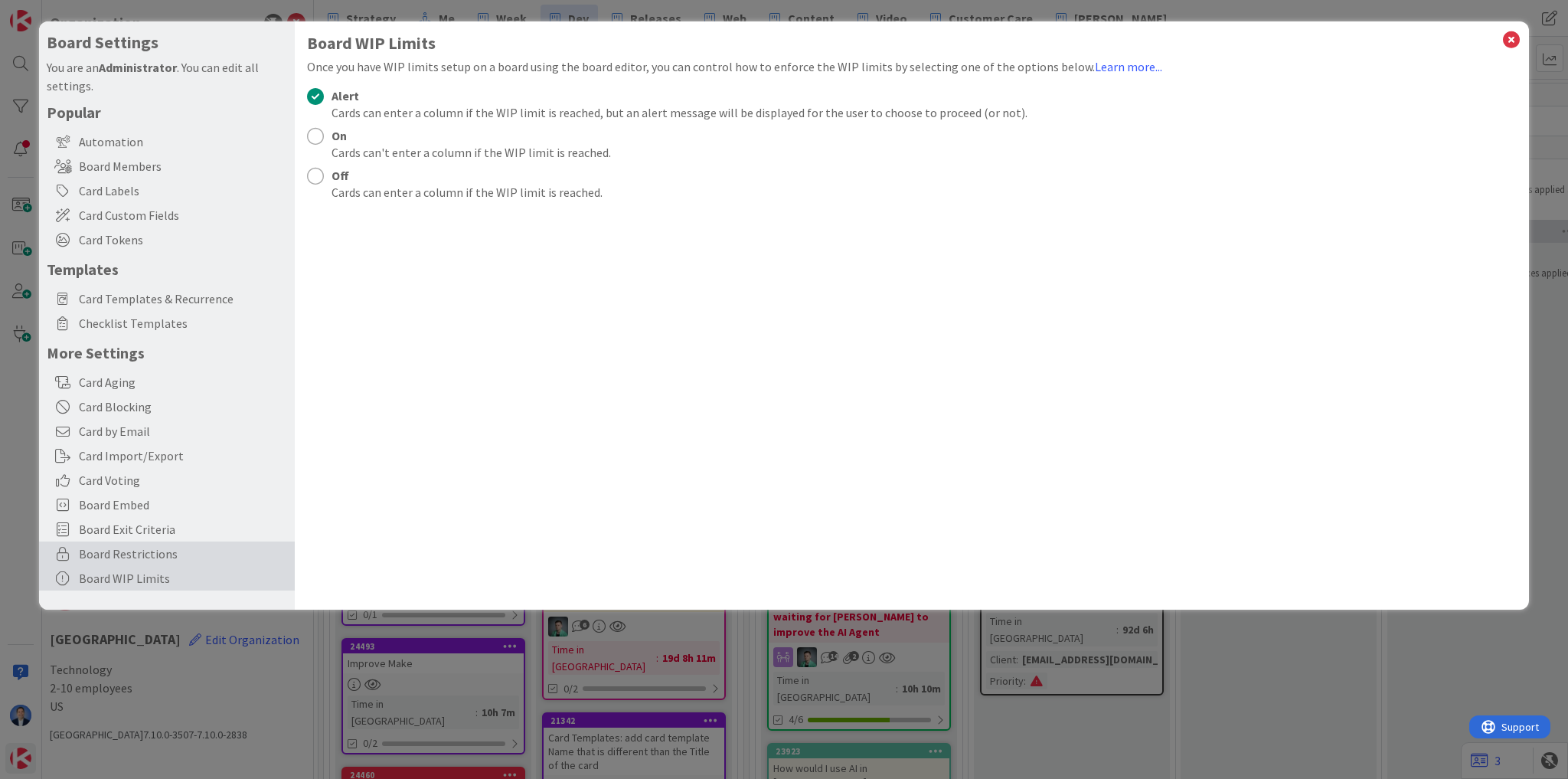
click at [136, 554] on span "Board Restrictions" at bounding box center [183, 553] width 208 height 18
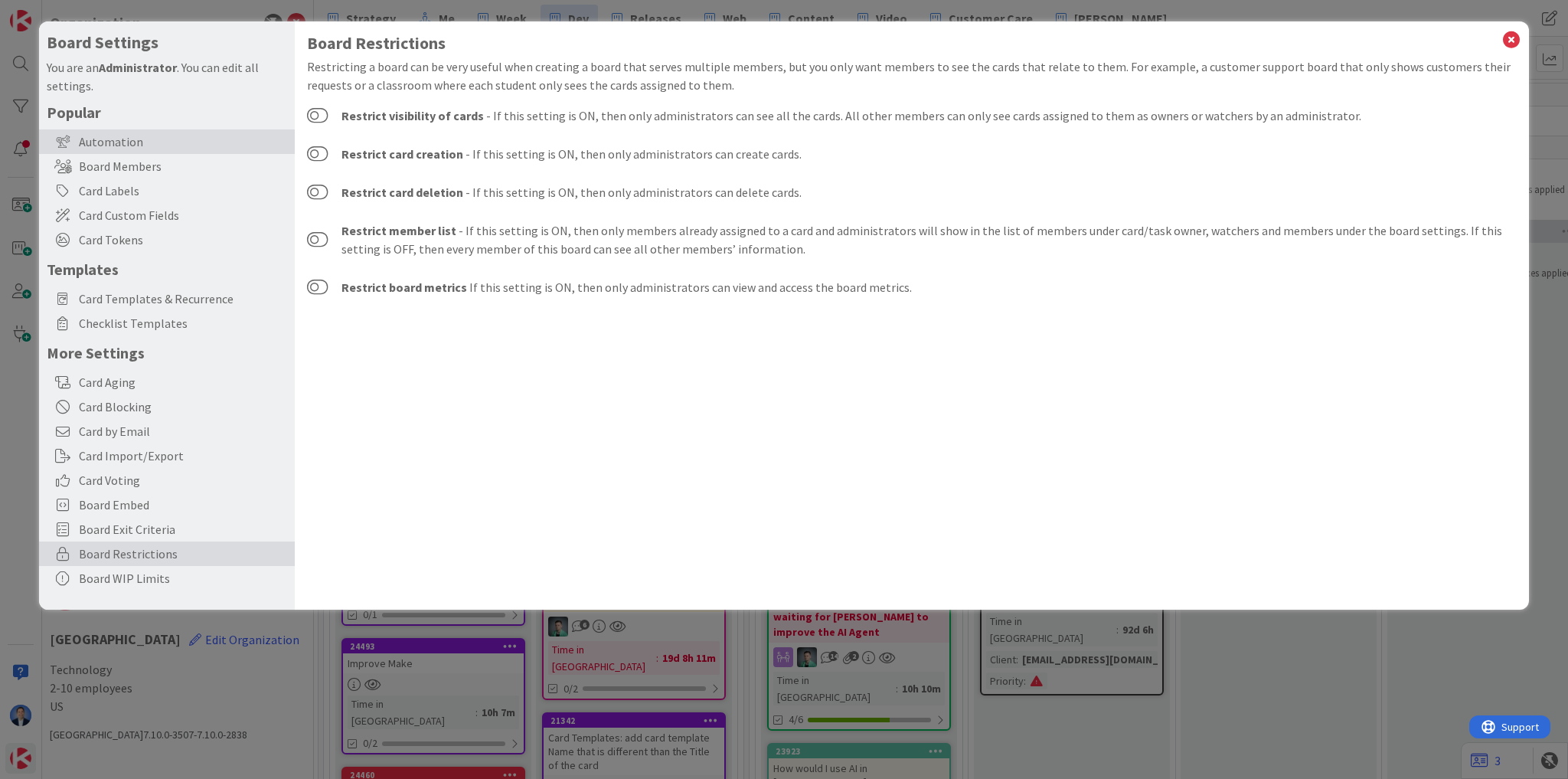
click at [102, 133] on div "Automation" at bounding box center [167, 141] width 256 height 24
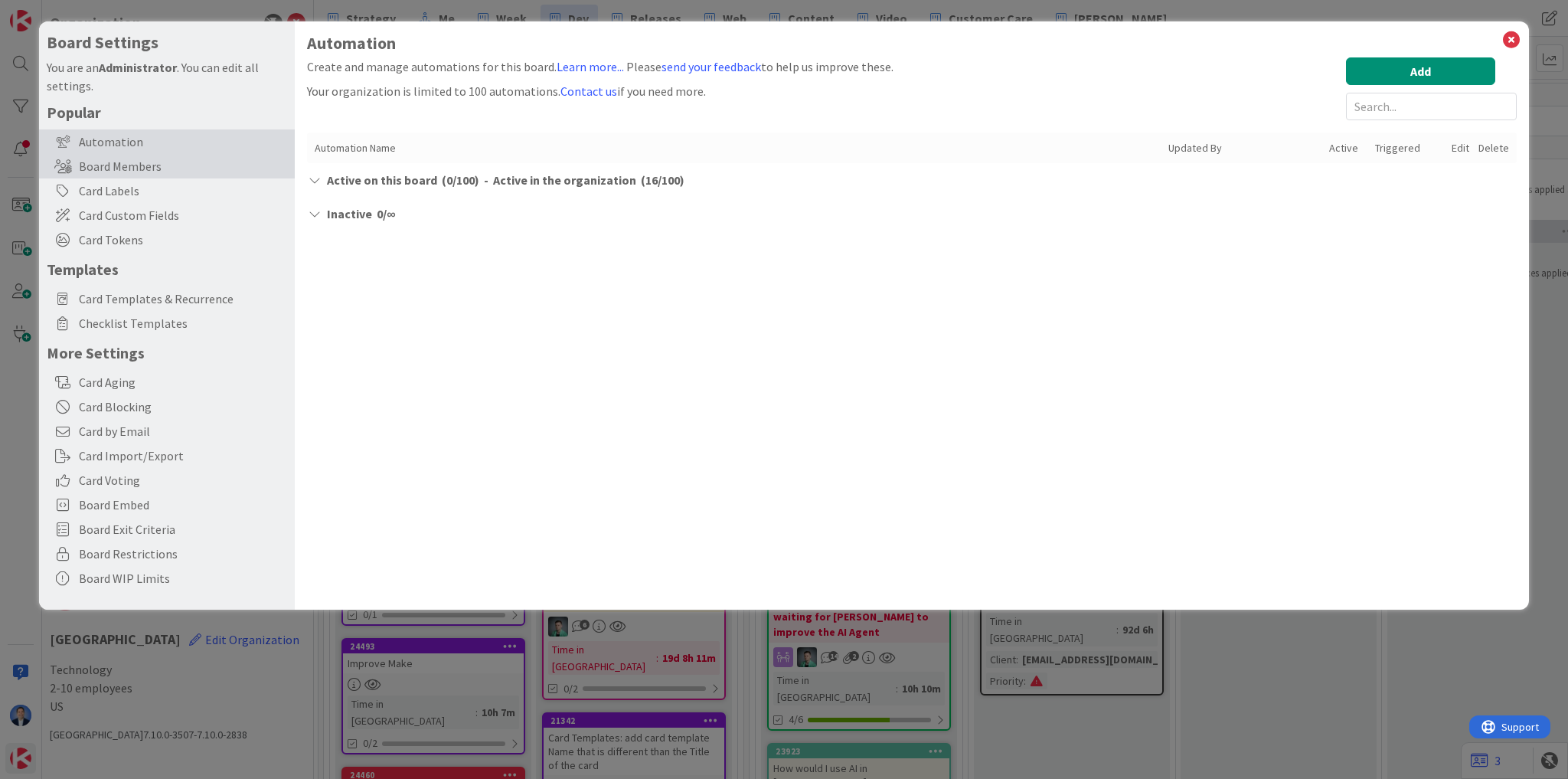
click at [112, 169] on div "Board Members" at bounding box center [167, 166] width 256 height 24
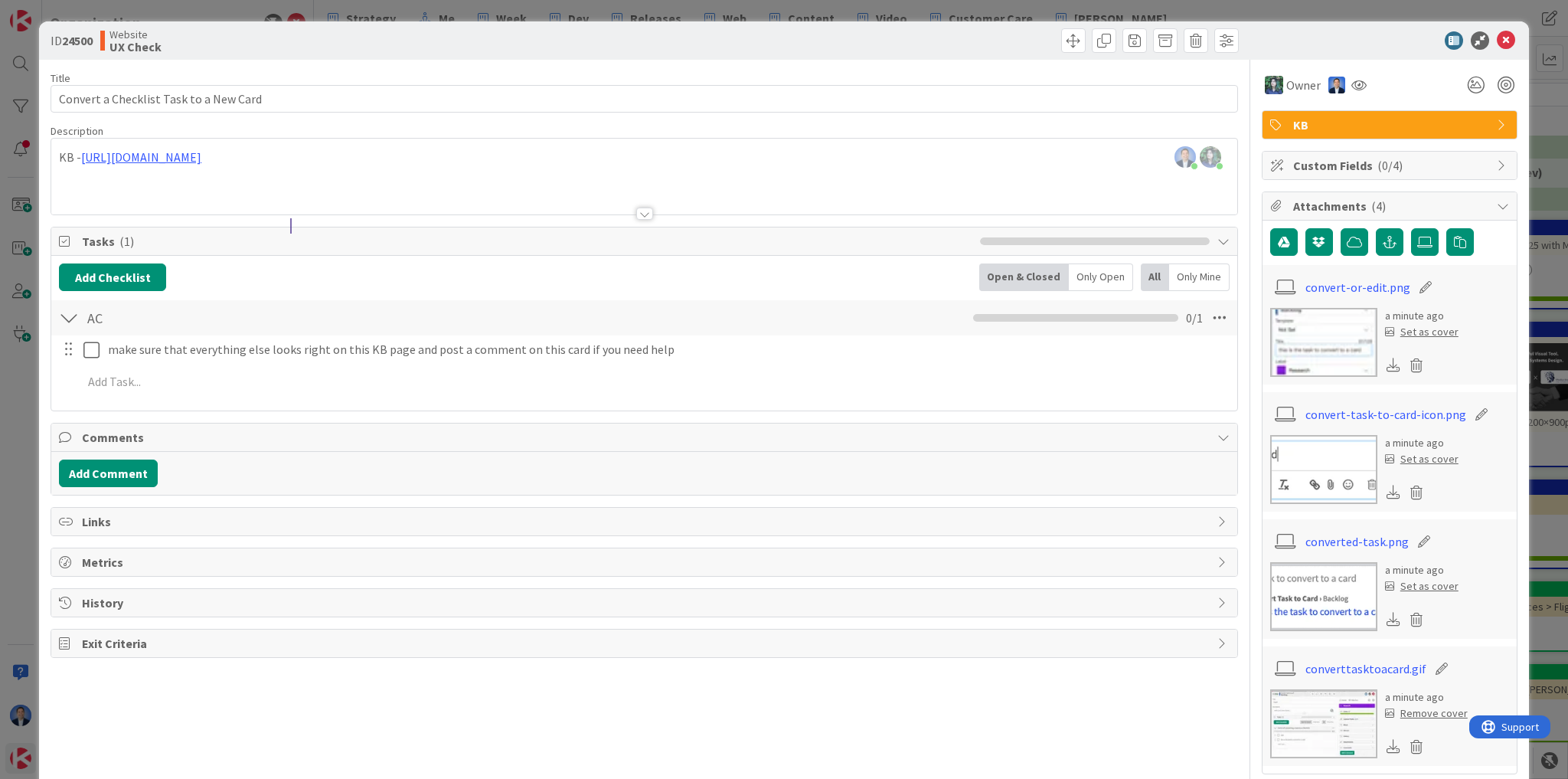
drag, startPoint x: 440, startPoint y: 153, endPoint x: 440, endPoint y: 171, distance: 18.0
click at [440, 153] on div "Dimitri Ponomareff just joined Chloe R joined 1 m ago KB - https://help.kanbanz…" at bounding box center [644, 176] width 1186 height 75
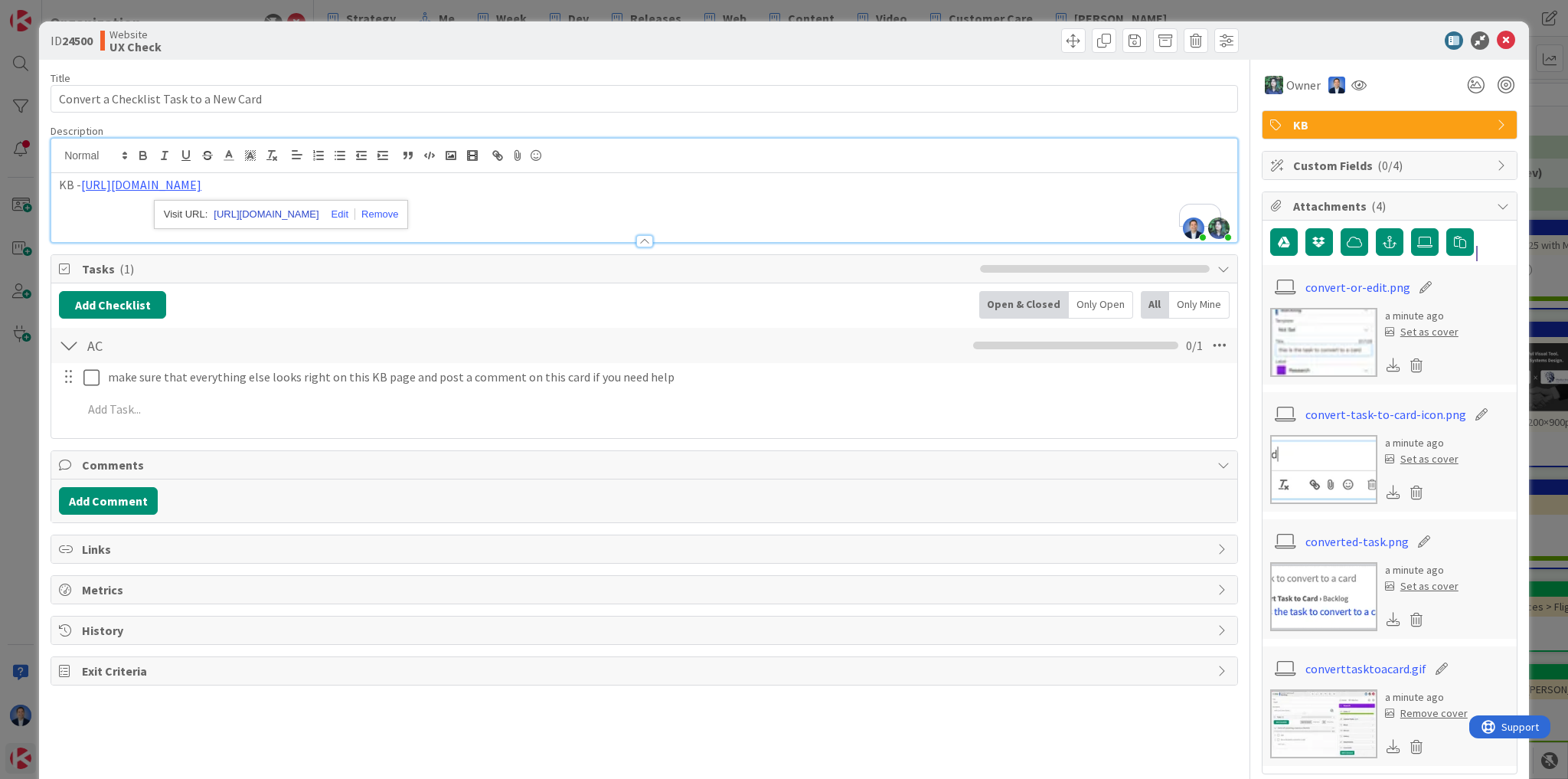
click at [285, 210] on link "https://help.kanbanzone.com/en/articles/15411-convert-a-checklist-task-to-a-new…" at bounding box center [266, 215] width 105 height 20
